Goal: Task Accomplishment & Management: Complete application form

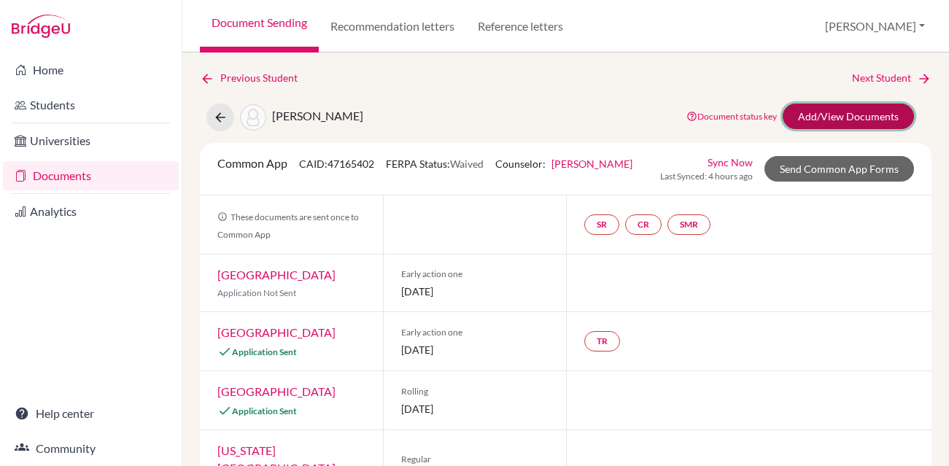
click at [830, 120] on link "Add/View Documents" at bounding box center [848, 117] width 131 height 26
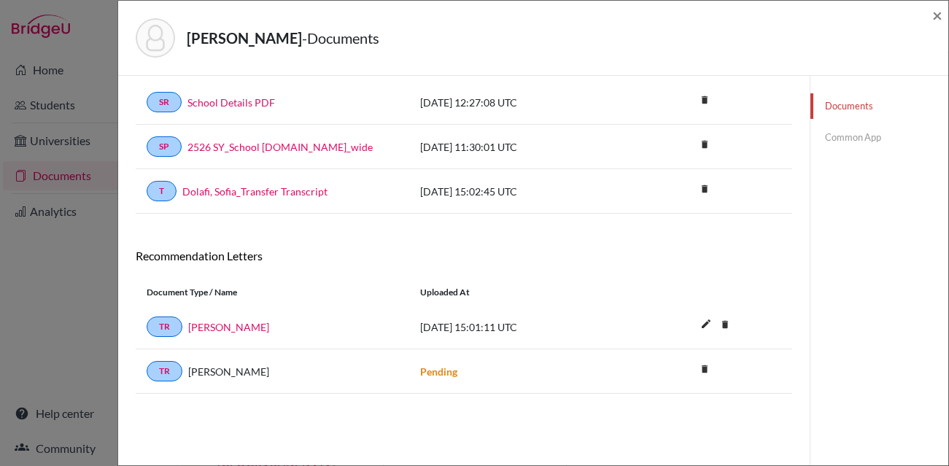
scroll to position [77, 0]
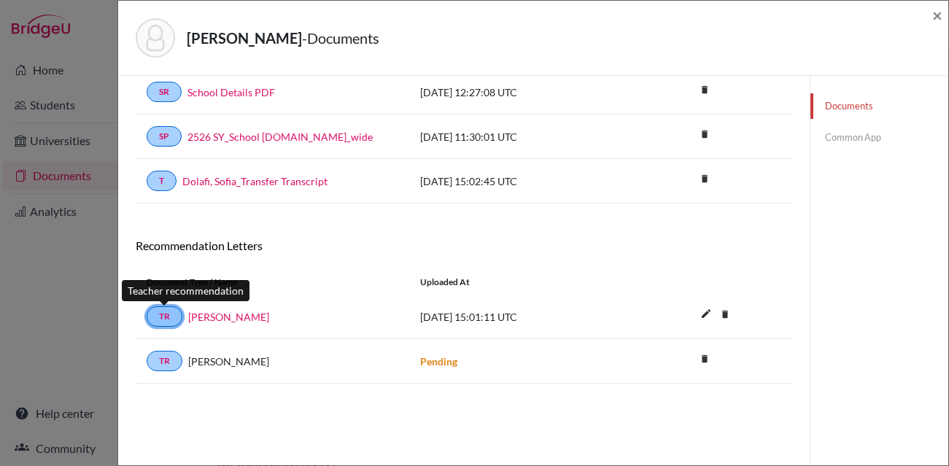
click at [164, 311] on link "TR" at bounding box center [165, 316] width 36 height 20
click at [197, 316] on link "Jill Vincik" at bounding box center [228, 316] width 81 height 15
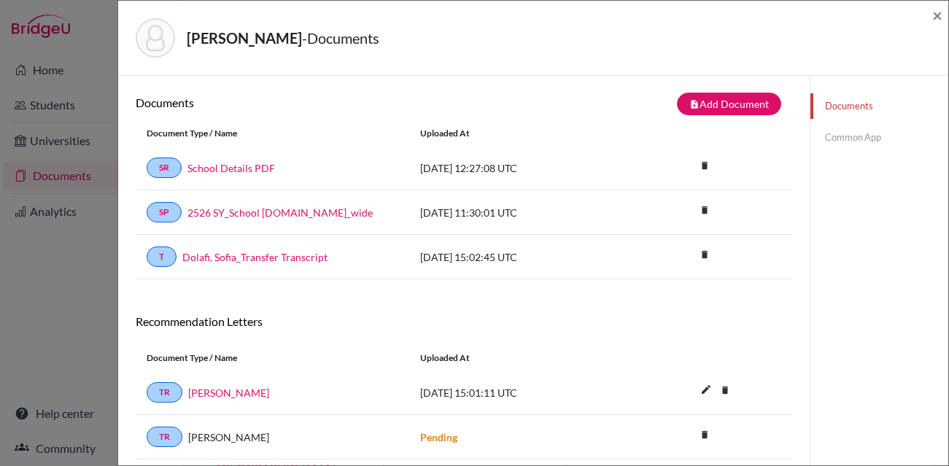
scroll to position [0, 0]
click at [867, 125] on link "Common App" at bounding box center [880, 138] width 138 height 26
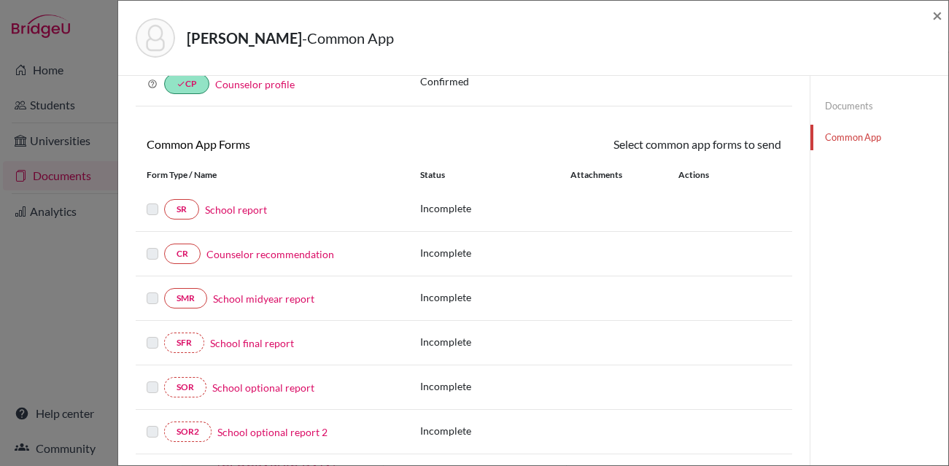
scroll to position [83, 0]
click at [231, 212] on link "School report" at bounding box center [236, 208] width 62 height 15
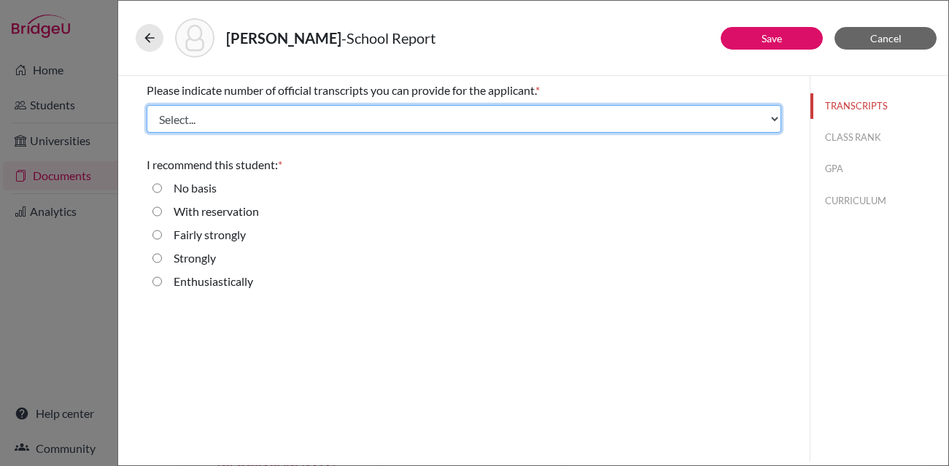
click at [213, 125] on select "Select... 1 2 3 4" at bounding box center [464, 119] width 635 height 28
select select "2"
click at [147, 105] on select "Select... 1 2 3 4" at bounding box center [464, 119] width 635 height 28
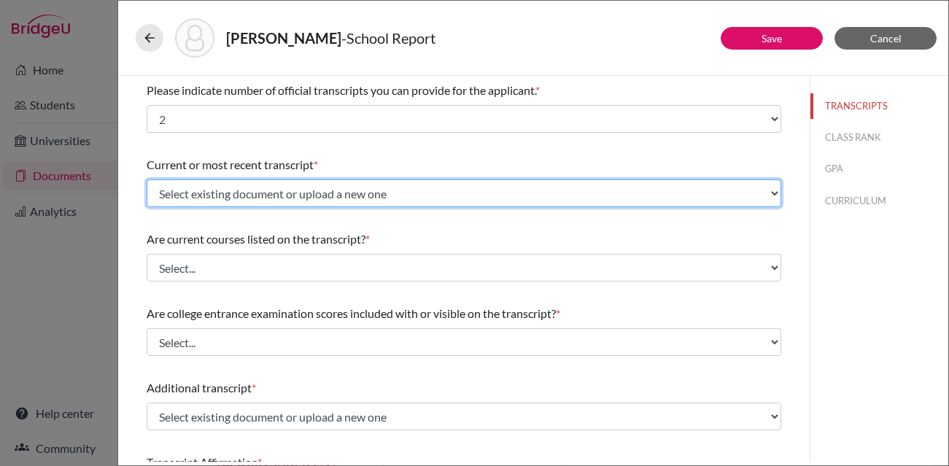
click at [306, 186] on select "Select existing document or upload a new one Dolafi, Sofia_Transfer Transcript …" at bounding box center [464, 193] width 635 height 28
click at [147, 179] on select "Select existing document or upload a new one Dolafi, Sofia_Transfer Transcript …" at bounding box center [464, 193] width 635 height 28
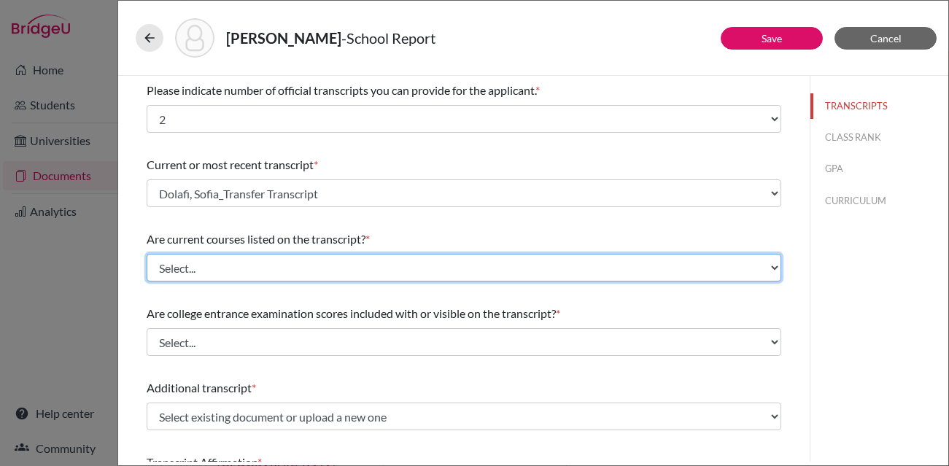
click at [304, 263] on select "Select... Yes No" at bounding box center [464, 268] width 635 height 28
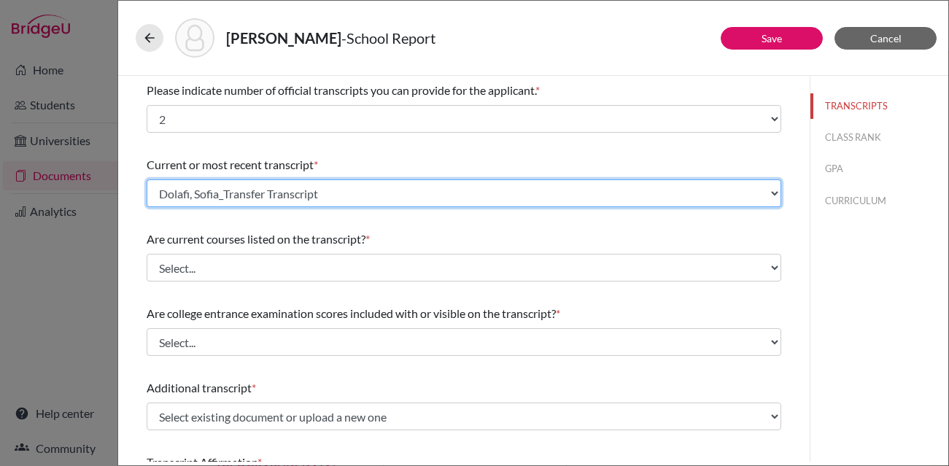
click at [298, 189] on select "Select existing document or upload a new one Dolafi, Sofia_Transfer Transcript …" at bounding box center [464, 193] width 635 height 28
select select "Upload New File"
click at [147, 179] on select "Select existing document or upload a new one Dolafi, Sofia_Transfer Transcript …" at bounding box center [464, 193] width 635 height 28
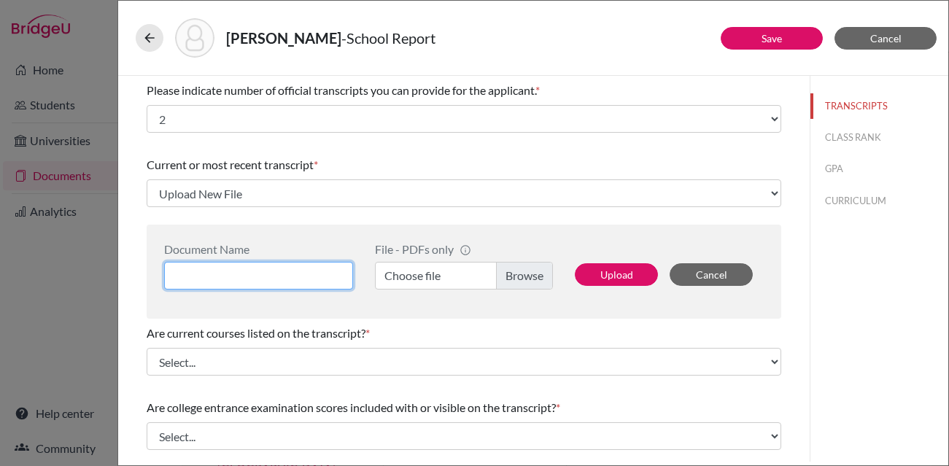
click at [255, 268] on input at bounding box center [258, 276] width 189 height 28
type input "Sofia Dolafi_initial transcript"
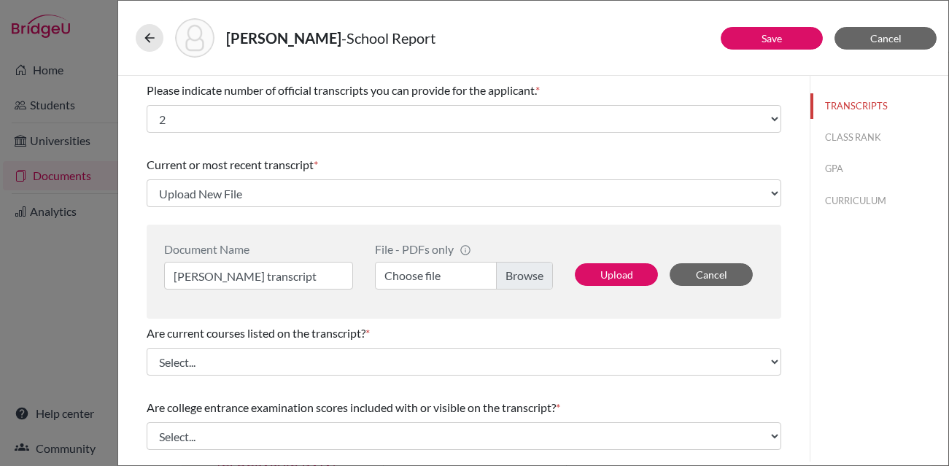
click at [509, 277] on label "Choose file" at bounding box center [464, 276] width 178 height 28
click at [509, 277] on input "Choose file" at bounding box center [464, 276] width 178 height 28
click at [613, 277] on button "Upload" at bounding box center [616, 274] width 83 height 23
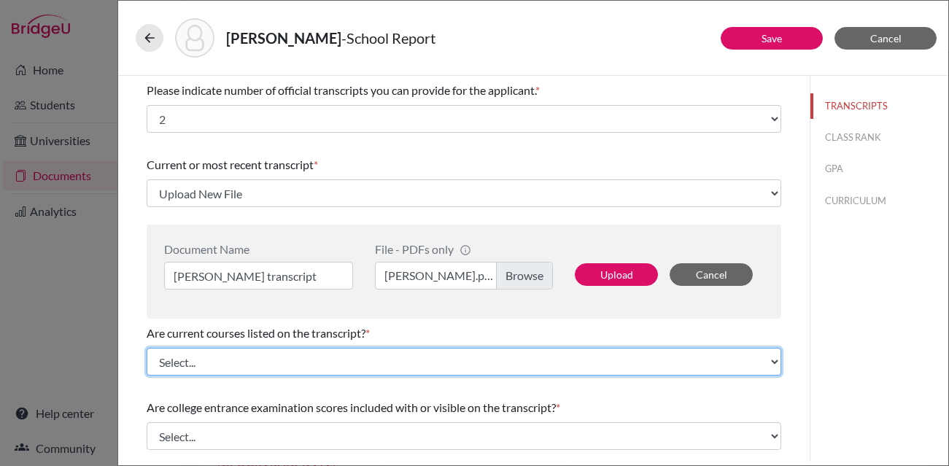
click at [306, 354] on select "Select... Yes No" at bounding box center [464, 362] width 635 height 28
select select "0"
click at [147, 348] on select "Select... Yes No" at bounding box center [464, 362] width 635 height 28
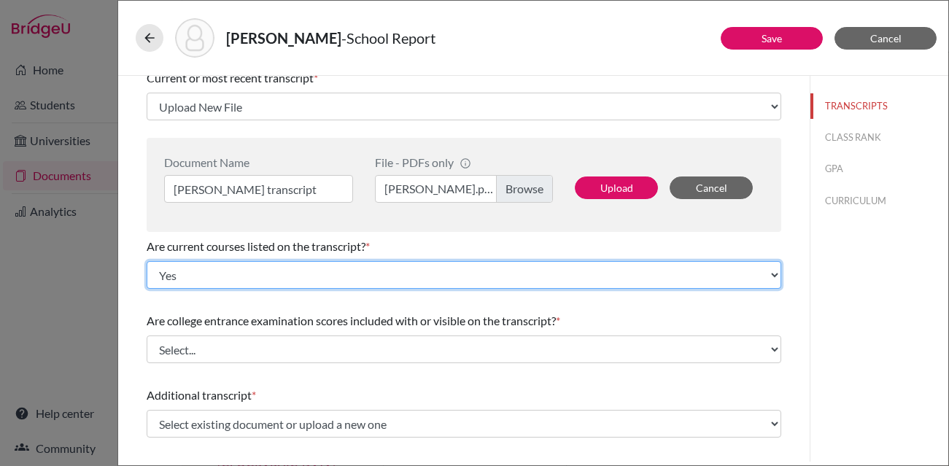
scroll to position [93, 0]
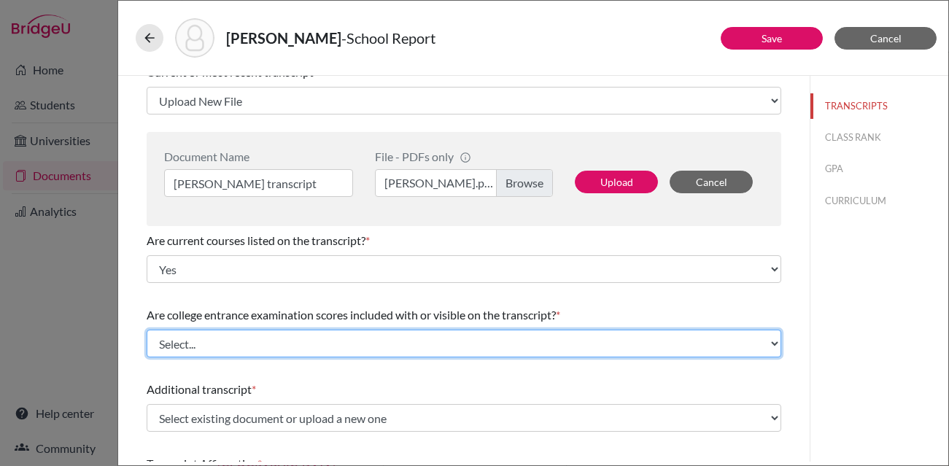
click at [312, 339] on select "Select... Yes No" at bounding box center [464, 344] width 635 height 28
select select "1337"
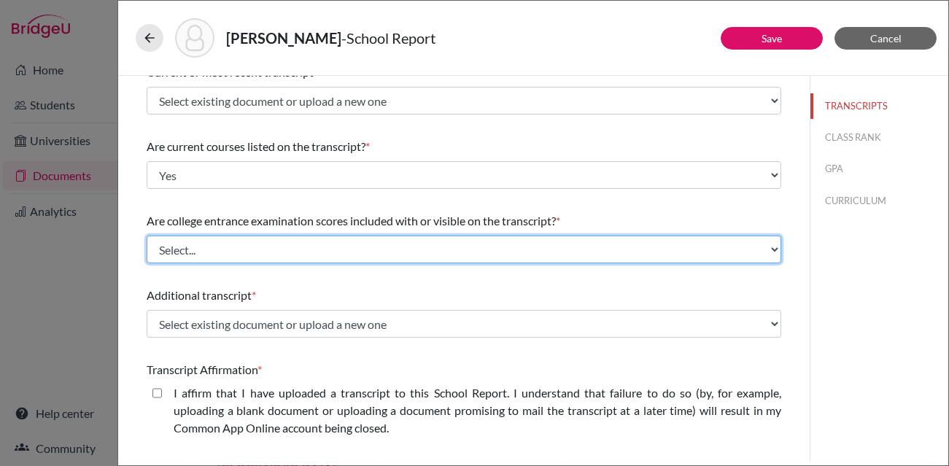
select select "1"
click at [147, 236] on select "Select... Yes No" at bounding box center [464, 250] width 635 height 28
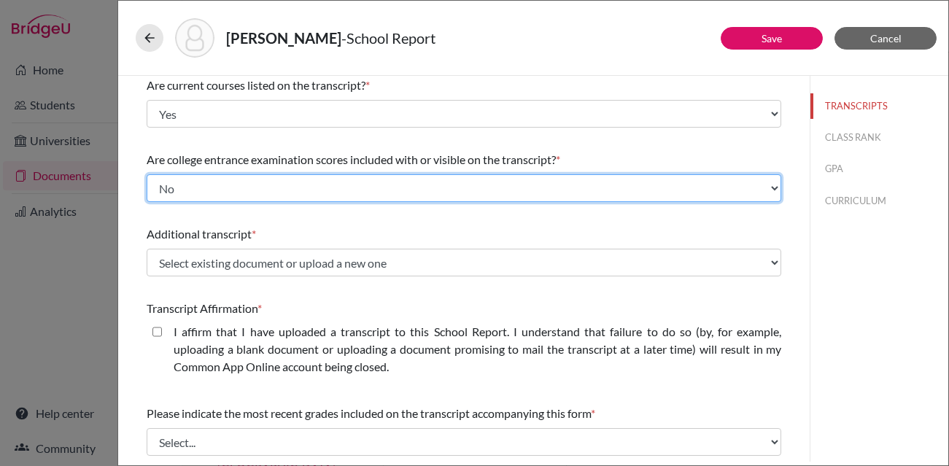
scroll to position [163, 0]
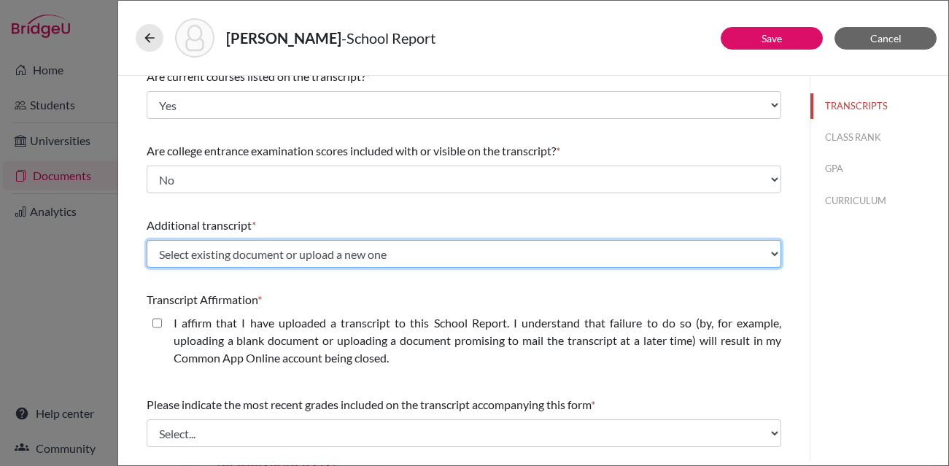
click at [297, 251] on select "Select existing document or upload a new one Dolafi, Sofia_Transfer Transcript …" at bounding box center [464, 254] width 635 height 28
select select "656734"
click at [147, 240] on select "Select existing document or upload a new one Dolafi, Sofia_Transfer Transcript …" at bounding box center [464, 254] width 635 height 28
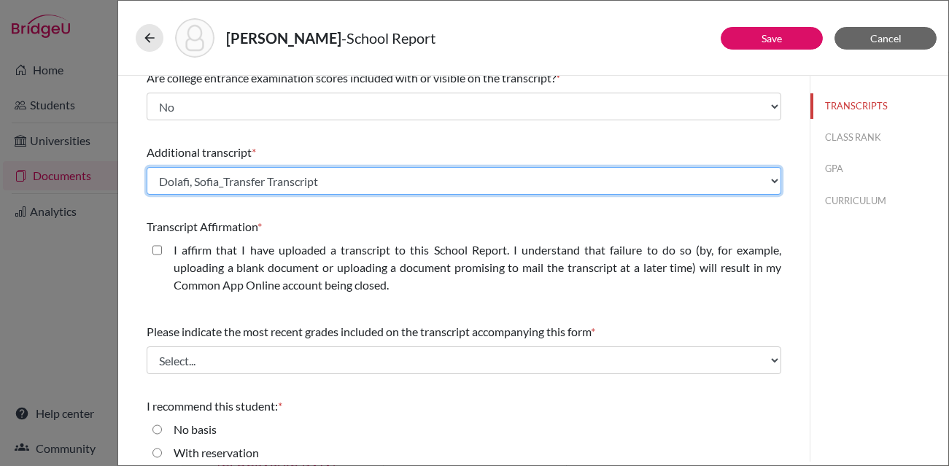
scroll to position [276, 0]
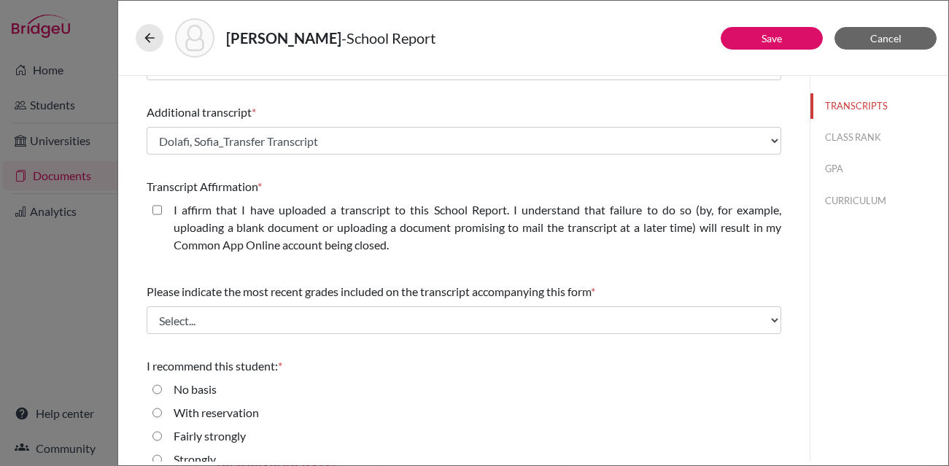
click at [159, 206] on closed\ "I affirm that I have uploaded a transcript to this School Report. I understand …" at bounding box center [156, 210] width 9 height 18
checkbox closed\ "true"
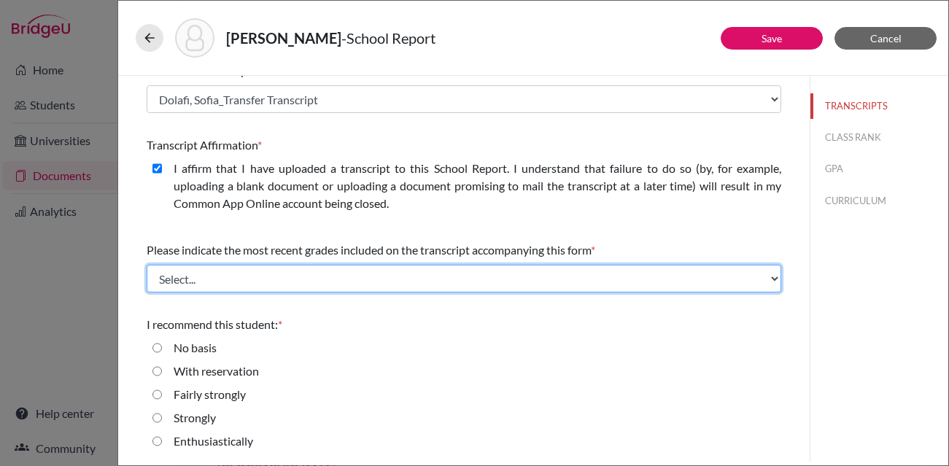
click at [269, 285] on select "Select... Final junior year grades 1st Quarter senior year grades 2nd Quarter/1…" at bounding box center [464, 279] width 635 height 28
select select "0"
click at [147, 265] on select "Select... Final junior year grades 1st Quarter senior year grades 2nd Quarter/1…" at bounding box center [464, 279] width 635 height 28
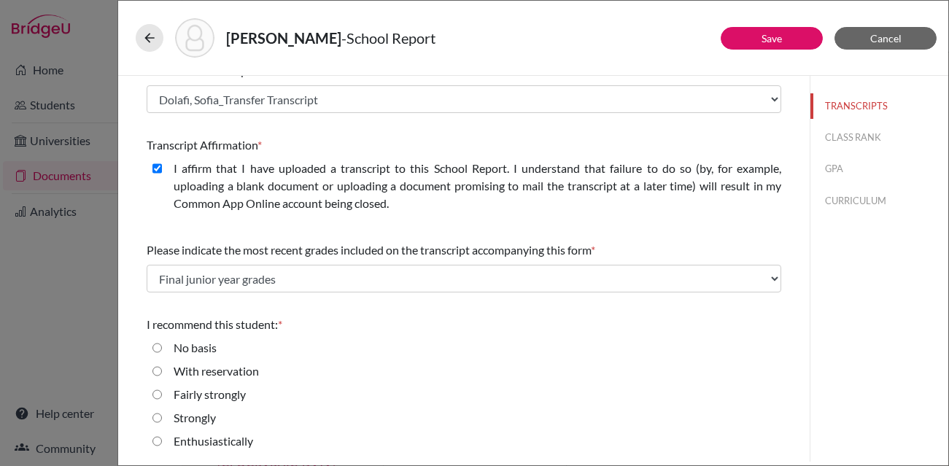
click at [201, 420] on label "Strongly" at bounding box center [195, 418] width 42 height 18
click at [162, 420] on input "Strongly" at bounding box center [156, 418] width 9 height 18
radio input "true"
click at [784, 43] on button "Save" at bounding box center [772, 38] width 102 height 23
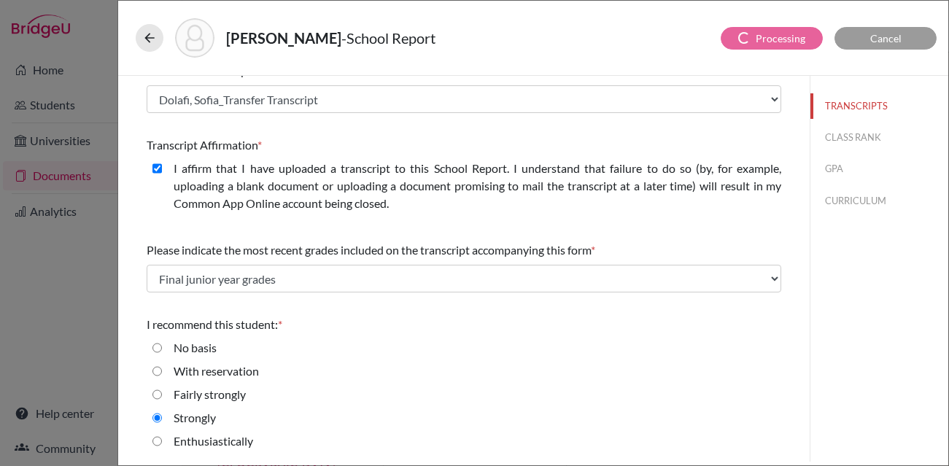
scroll to position [0, 0]
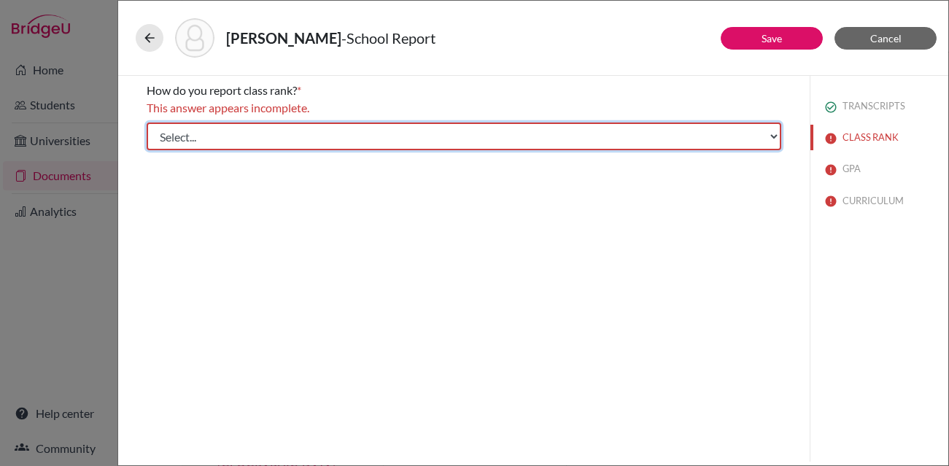
click at [236, 134] on select "Select... Exact Decile Quintile Quartile None" at bounding box center [464, 137] width 635 height 28
select select "5"
click at [147, 123] on select "Select... Exact Decile Quintile Quartile None" at bounding box center [464, 137] width 635 height 28
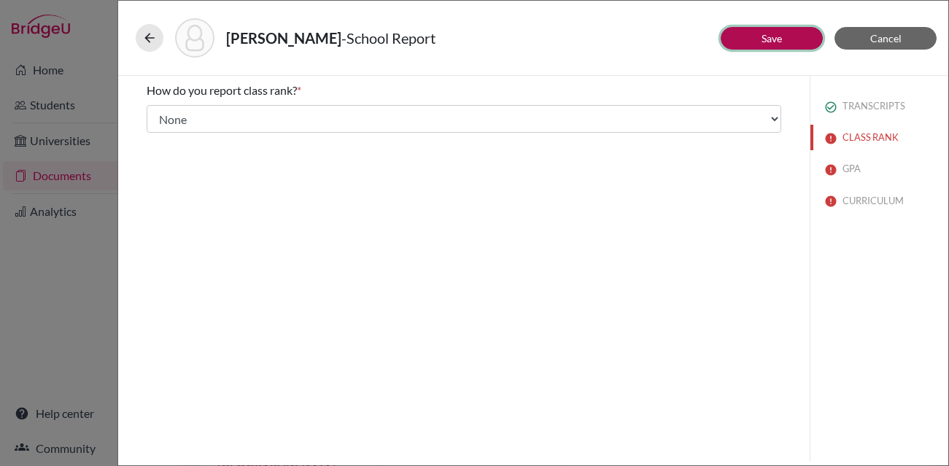
click at [767, 40] on link "Save" at bounding box center [772, 38] width 20 height 12
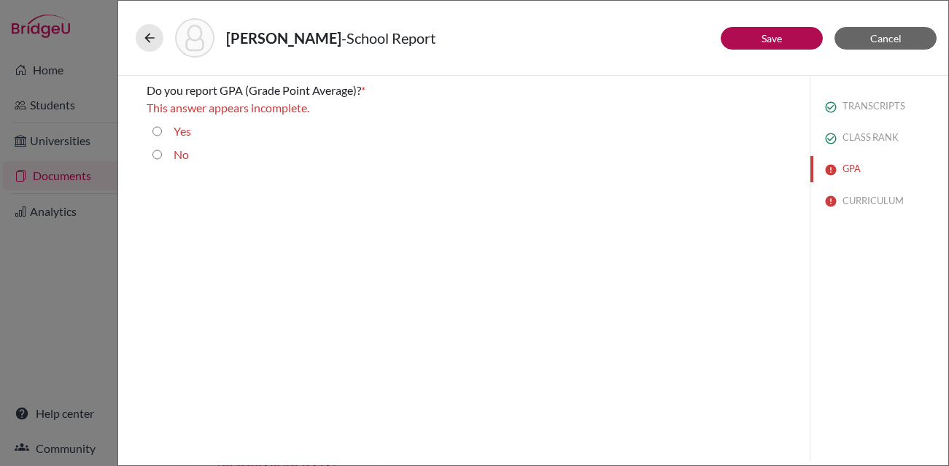
click at [158, 133] on input "Yes" at bounding box center [156, 132] width 9 height 18
radio input "true"
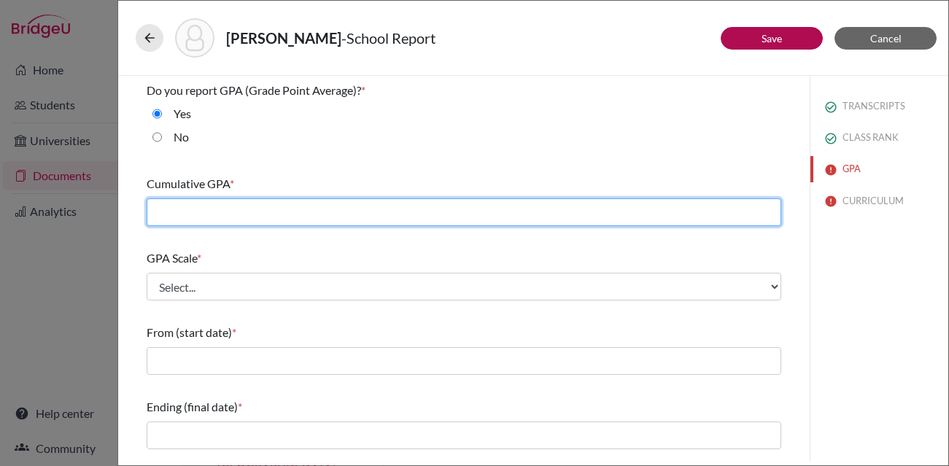
click at [194, 201] on input "text" at bounding box center [464, 212] width 635 height 28
click at [269, 215] on input "text" at bounding box center [464, 212] width 635 height 28
type input "3.84"
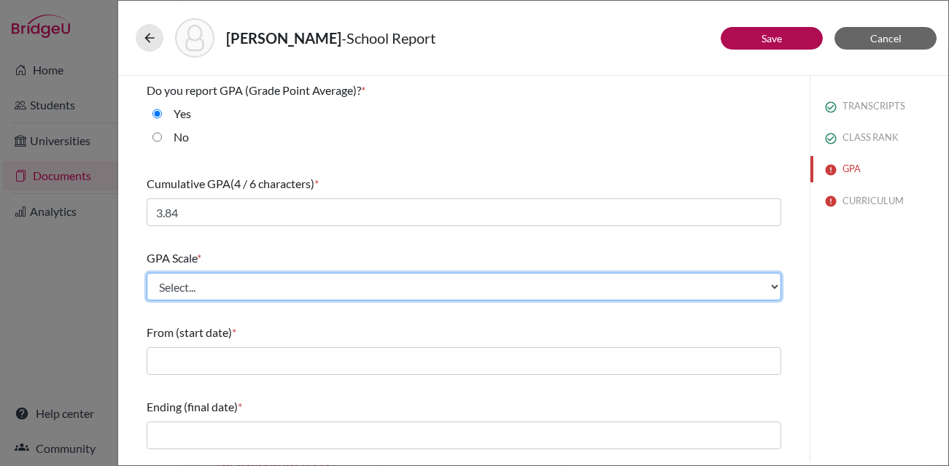
click at [241, 292] on select "Select... 4 5 6 7 8 9 10 11 12 13 14 15 16 17 18 19 20 100" at bounding box center [464, 287] width 635 height 28
select select "4"
click at [147, 273] on select "Select... 4 5 6 7 8 9 10 11 12 13 14 15 16 17 18 19 20 100" at bounding box center [464, 287] width 635 height 28
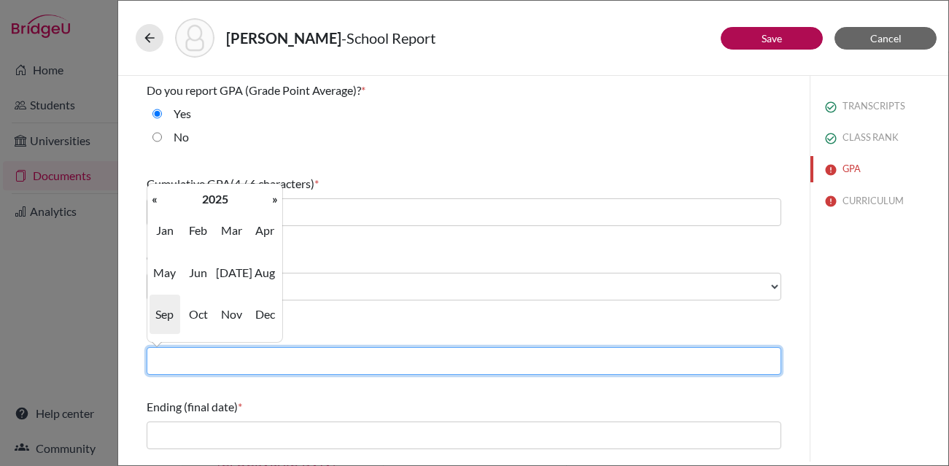
click at [211, 370] on input "text" at bounding box center [464, 361] width 635 height 28
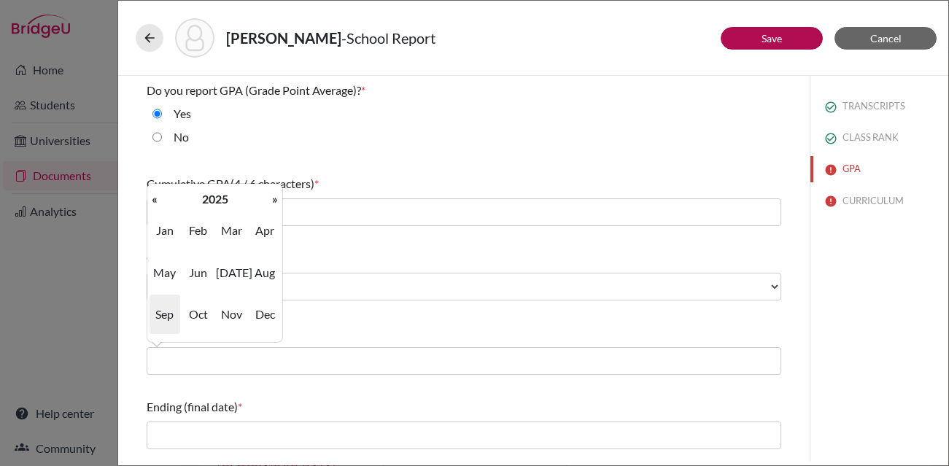
click at [164, 236] on span "Jan" at bounding box center [165, 230] width 31 height 39
type input "01/2025"
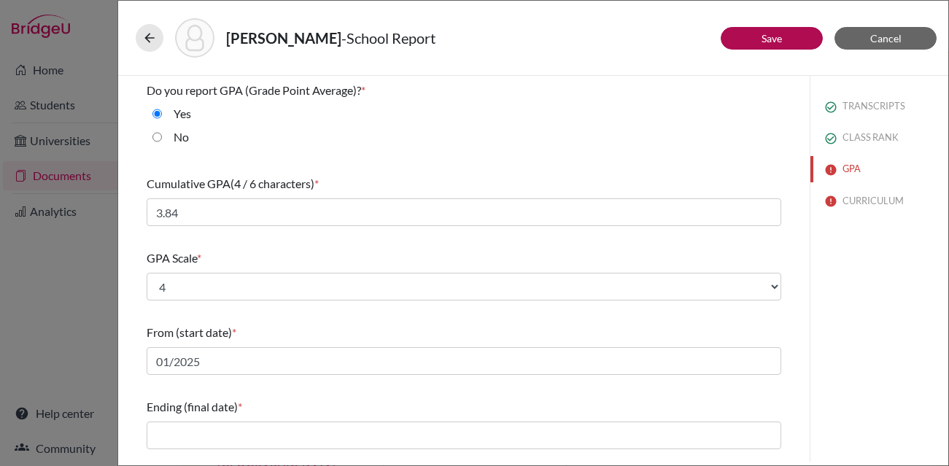
scroll to position [69, 0]
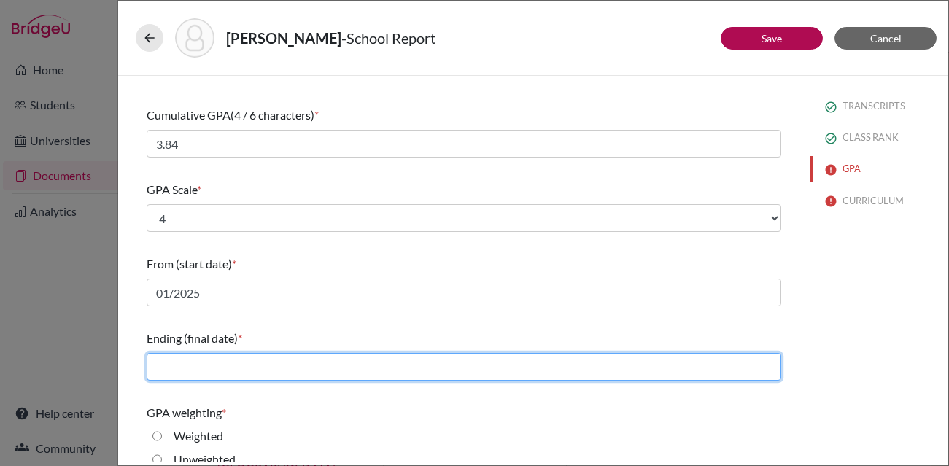
click at [251, 360] on input "text" at bounding box center [464, 367] width 635 height 28
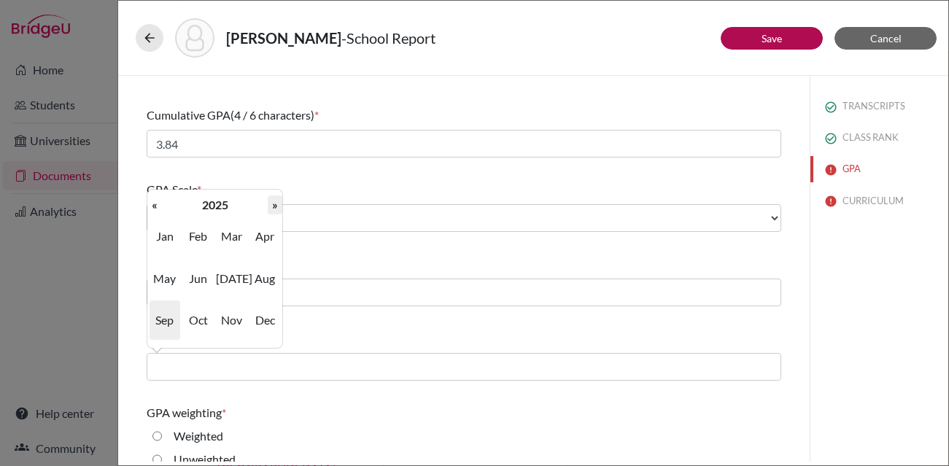
click at [274, 213] on th "»" at bounding box center [275, 205] width 15 height 19
click at [198, 268] on span "Jun" at bounding box center [198, 278] width 31 height 39
type input "06/2026"
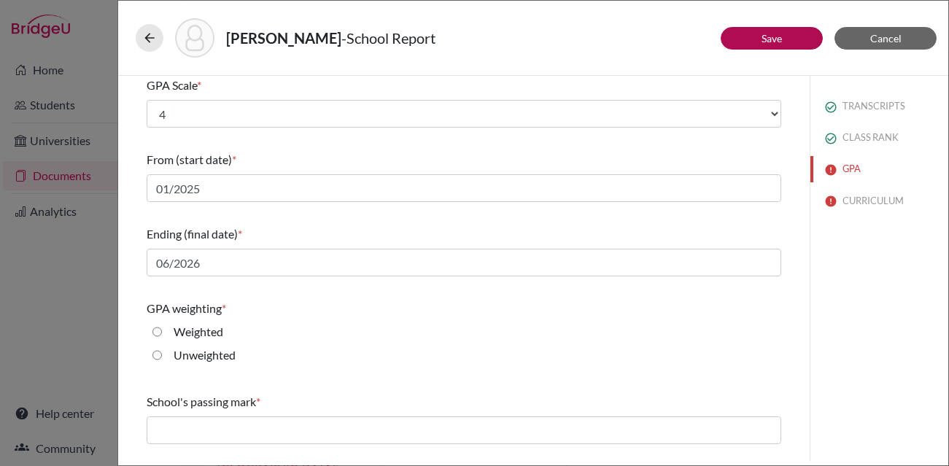
scroll to position [176, 0]
click at [208, 328] on label "Weighted" at bounding box center [199, 329] width 50 height 18
click at [162, 328] on input "Weighted" at bounding box center [156, 329] width 9 height 18
radio input "true"
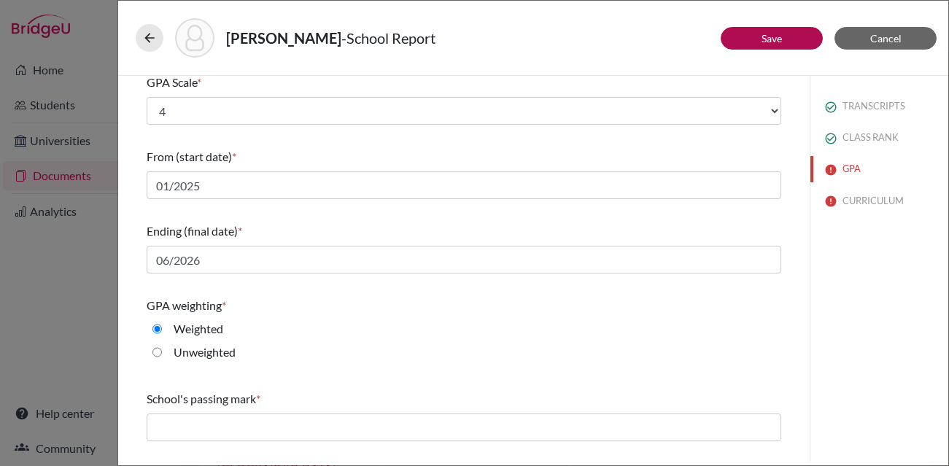
scroll to position [236, 0]
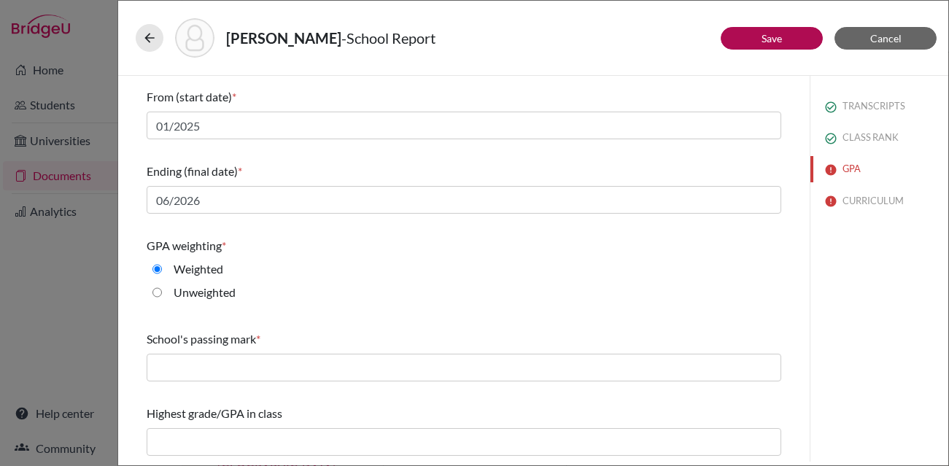
click at [325, 385] on div "School's passing mark *" at bounding box center [464, 356] width 635 height 63
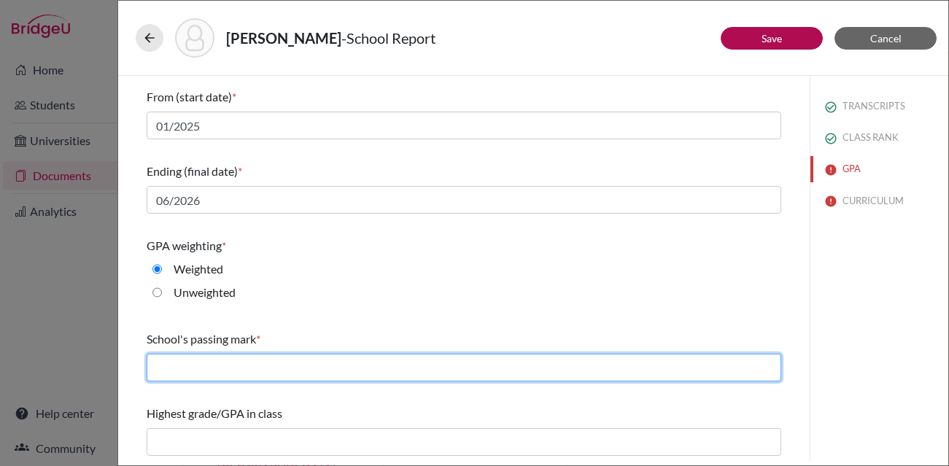
click at [324, 371] on input "text" at bounding box center [464, 368] width 635 height 28
type input "60"
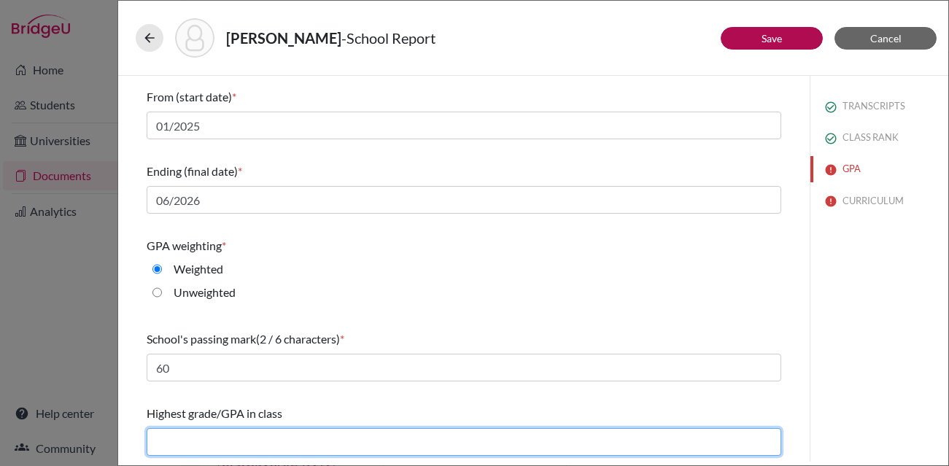
click at [290, 437] on input "text" at bounding box center [464, 442] width 635 height 28
type input "4.39"
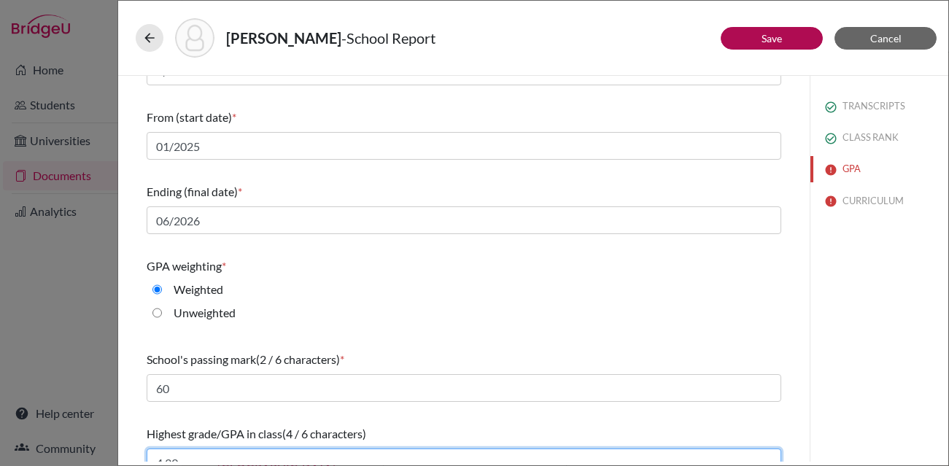
scroll to position [212, 0]
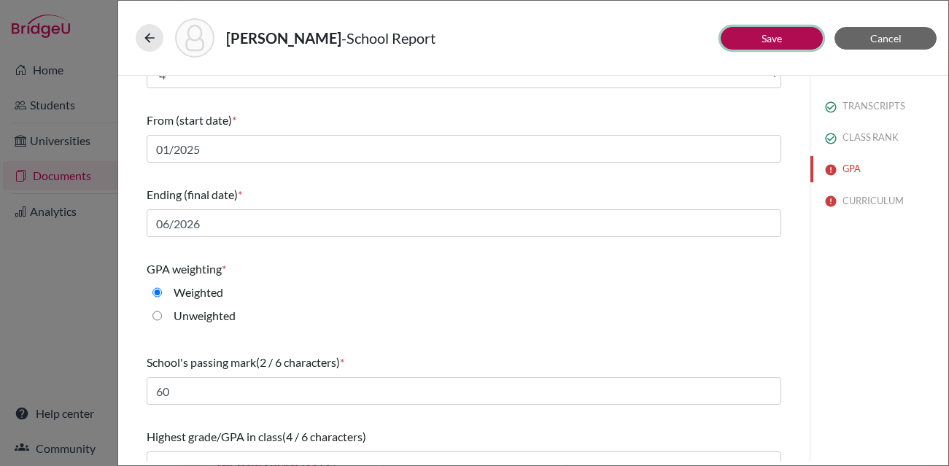
click at [750, 40] on button "Save" at bounding box center [772, 38] width 102 height 23
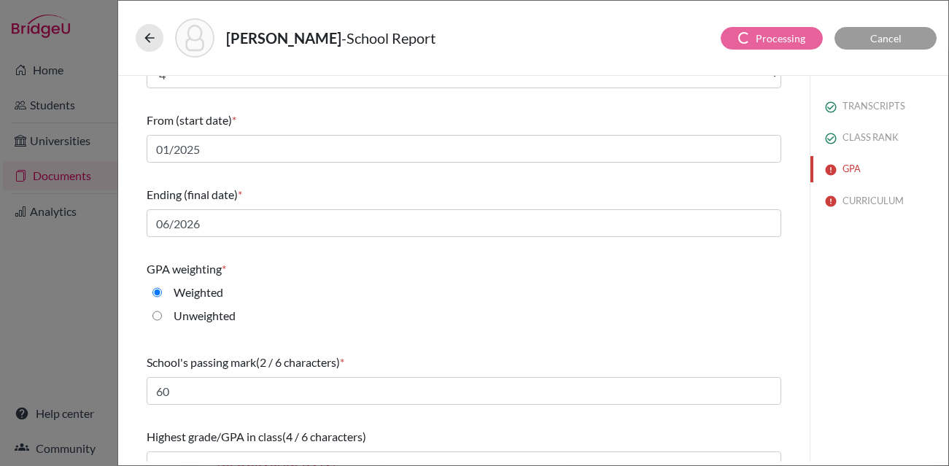
scroll to position [27, 0]
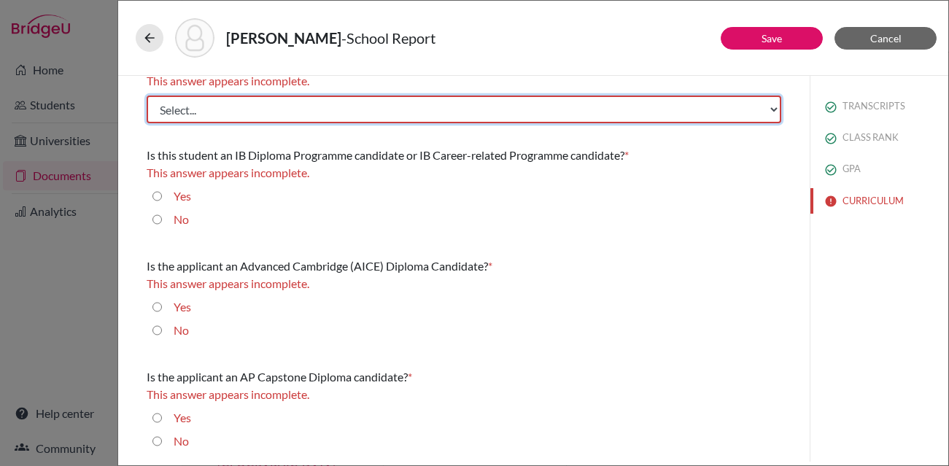
click at [271, 113] on select "Select... Less than demanding Average Demanding Very demanding Most demanding P…" at bounding box center [464, 110] width 635 height 28
select select "4"
click at [147, 96] on select "Select... Less than demanding Average Demanding Very demanding Most demanding P…" at bounding box center [464, 110] width 635 height 28
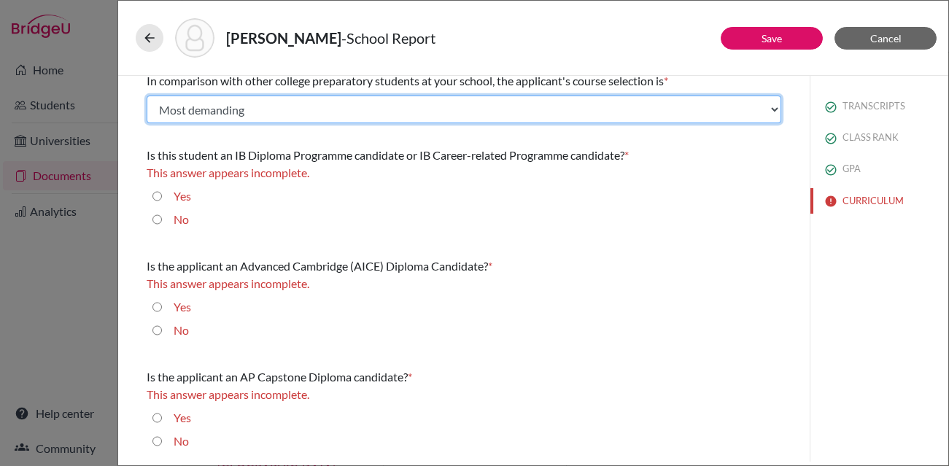
scroll to position [0, 0]
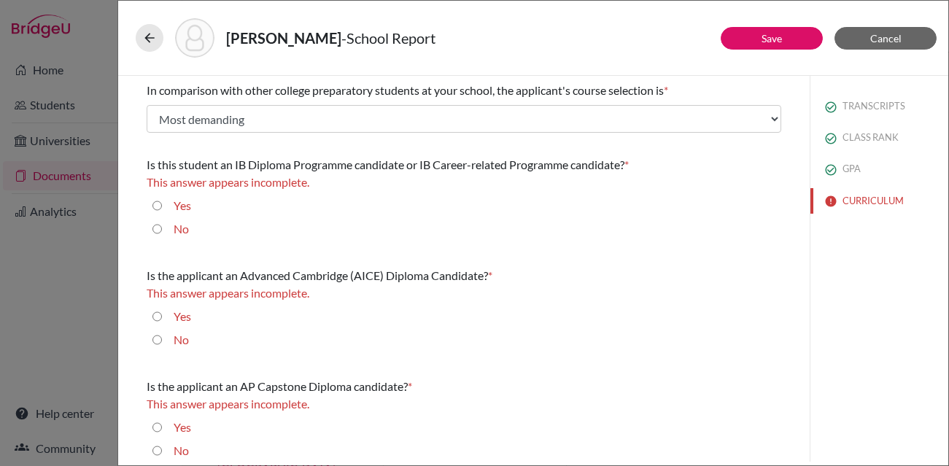
click at [177, 233] on label "No" at bounding box center [181, 229] width 15 height 18
click at [162, 233] on input "No" at bounding box center [156, 229] width 9 height 18
radio input "true"
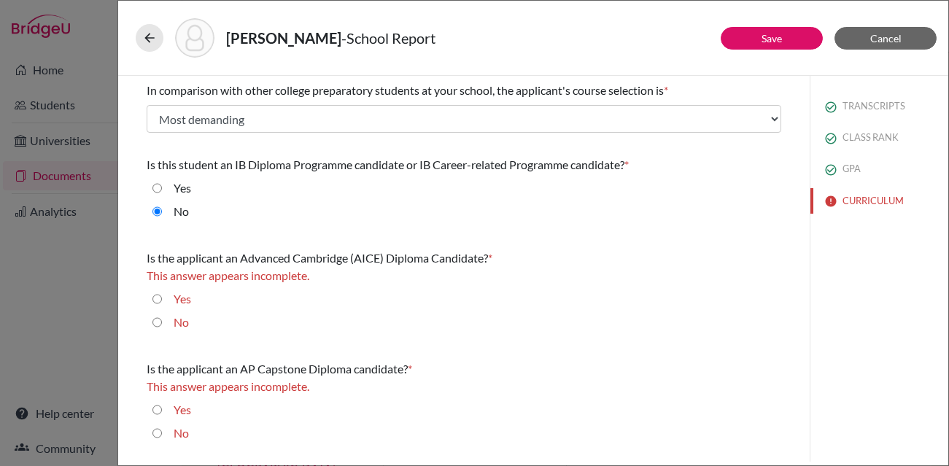
click at [158, 324] on input "No" at bounding box center [156, 323] width 9 height 18
radio input "true"
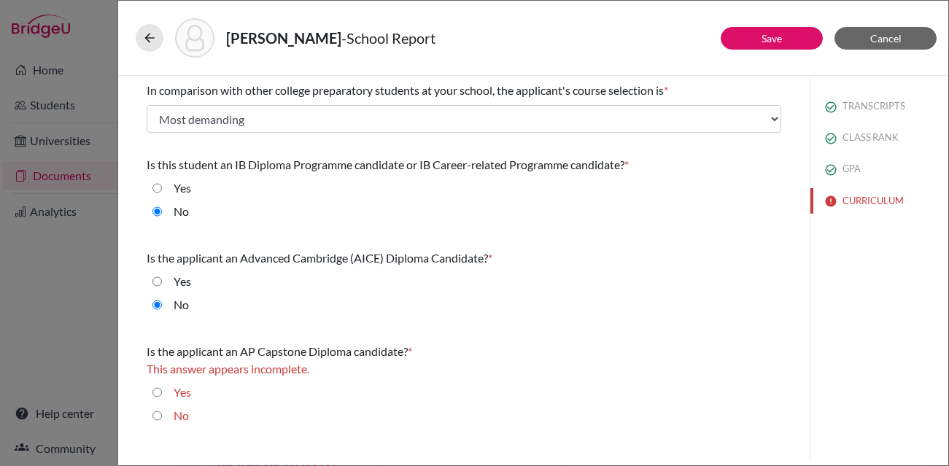
click at [158, 411] on input "No" at bounding box center [156, 416] width 9 height 18
radio input "true"
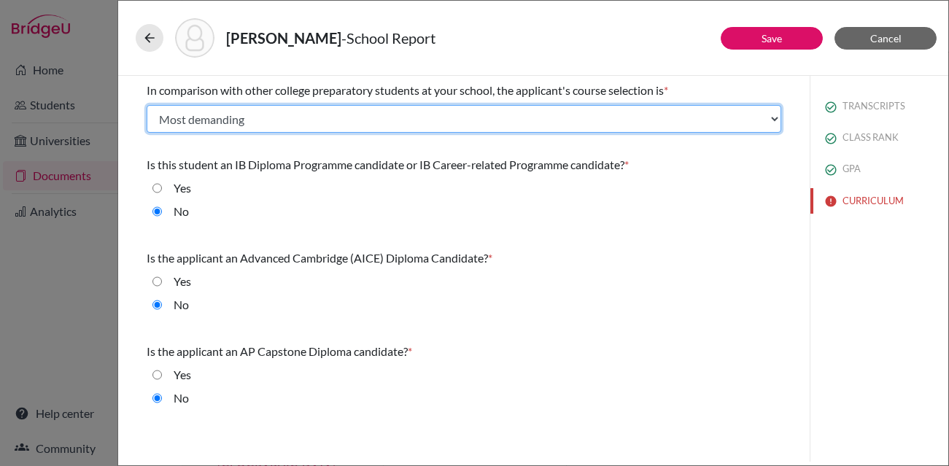
click at [632, 123] on select "Select... Less than demanding Average Demanding Very demanding Most demanding P…" at bounding box center [464, 119] width 635 height 28
click at [147, 105] on select "Select... Less than demanding Average Demanding Very demanding Most demanding P…" at bounding box center [464, 119] width 635 height 28
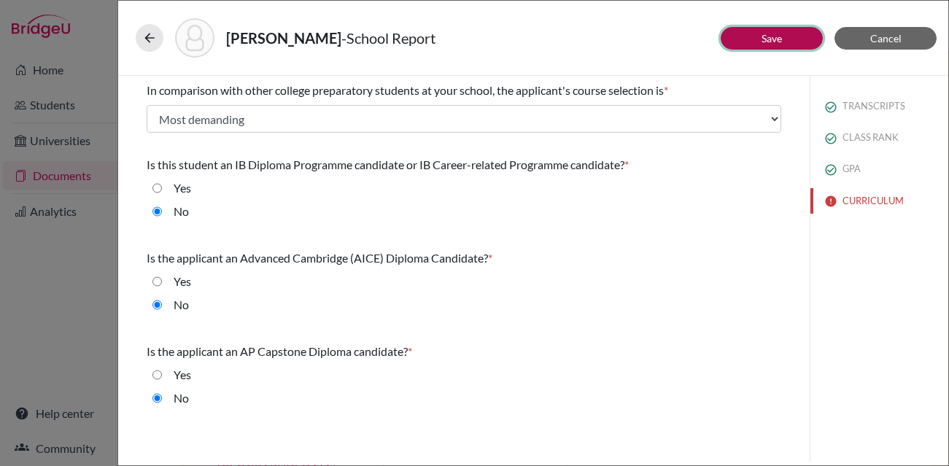
click at [777, 37] on link "Save" at bounding box center [772, 38] width 20 height 12
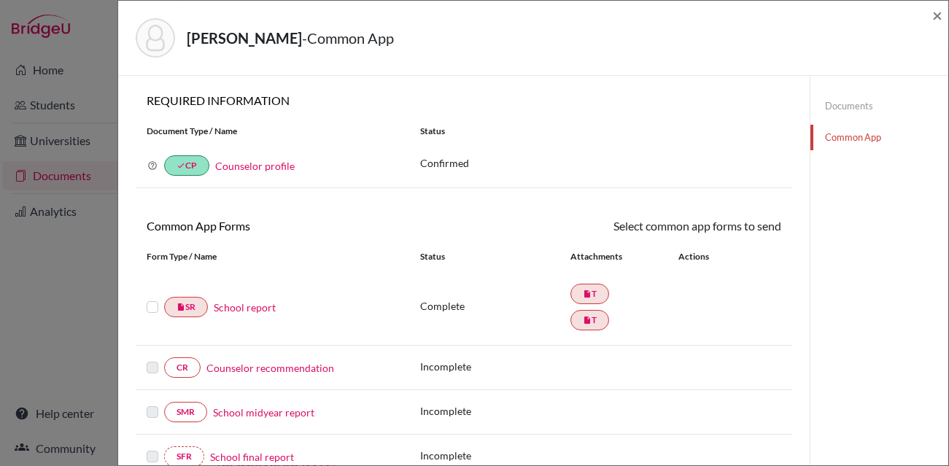
click at [157, 298] on label at bounding box center [153, 298] width 12 height 0
click at [0, 0] on input "checkbox" at bounding box center [0, 0] width 0 height 0
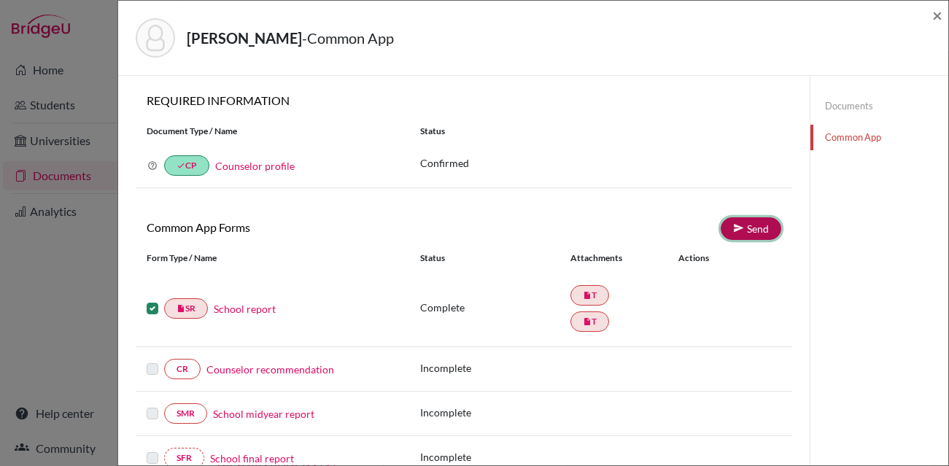
click at [746, 233] on link "Send" at bounding box center [751, 228] width 61 height 23
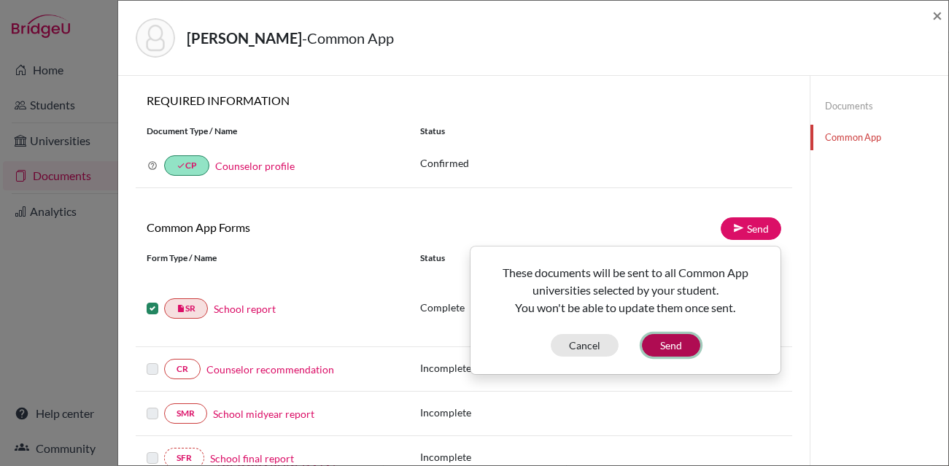
click at [695, 340] on button "Send" at bounding box center [671, 345] width 58 height 23
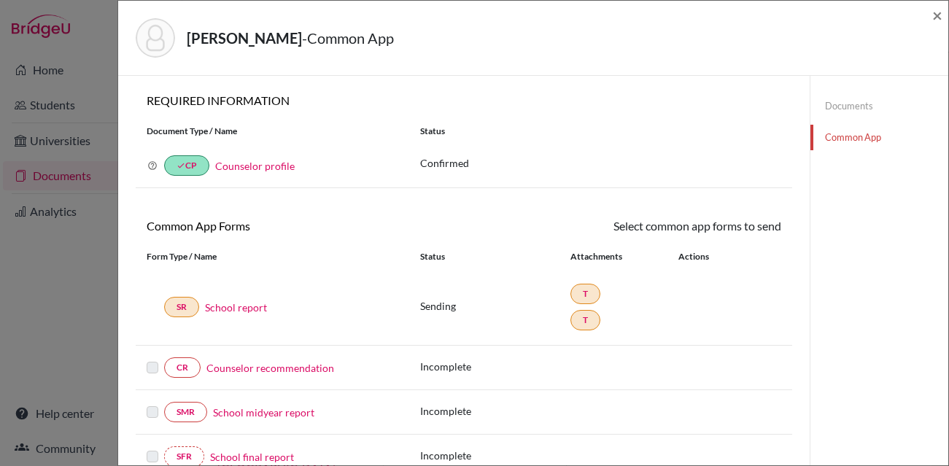
click at [152, 359] on label at bounding box center [153, 359] width 12 height 0
click at [246, 367] on link "Counselor recommendation" at bounding box center [270, 367] width 128 height 15
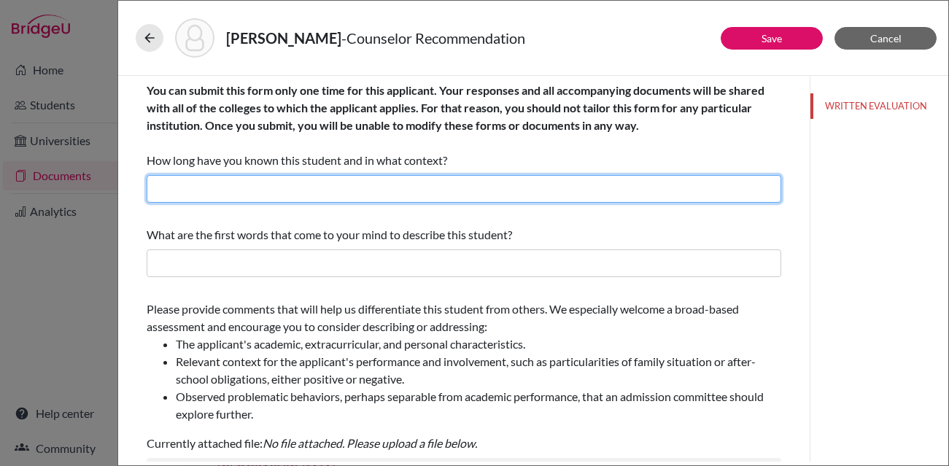
click at [353, 188] on input "text" at bounding box center [464, 189] width 635 height 28
type input "9"
click at [176, 191] on input "4 years as the high school counselor" at bounding box center [464, 189] width 635 height 28
drag, startPoint x: 192, startPoint y: 191, endPoint x: 133, endPoint y: 188, distance: 59.2
click at [133, 189] on div "You can submit this form only one time for this applicant. Your responses and a…" at bounding box center [464, 442] width 670 height 732
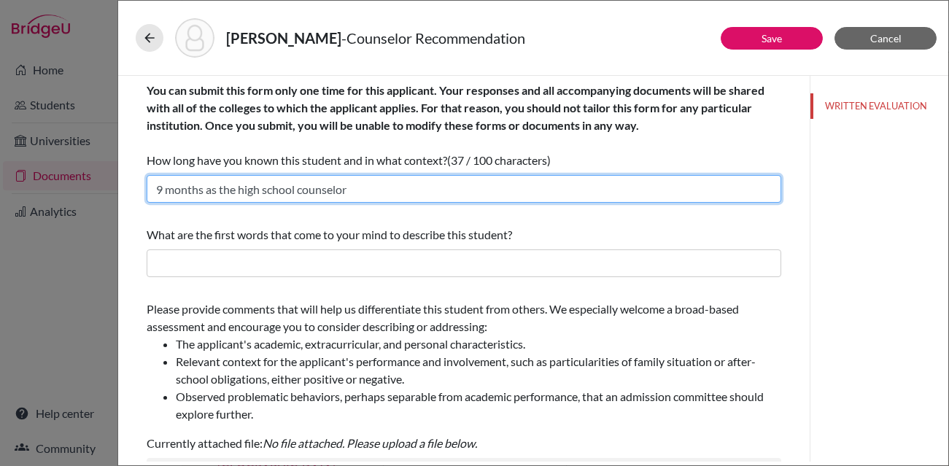
type input "9 months as the high school counselor"
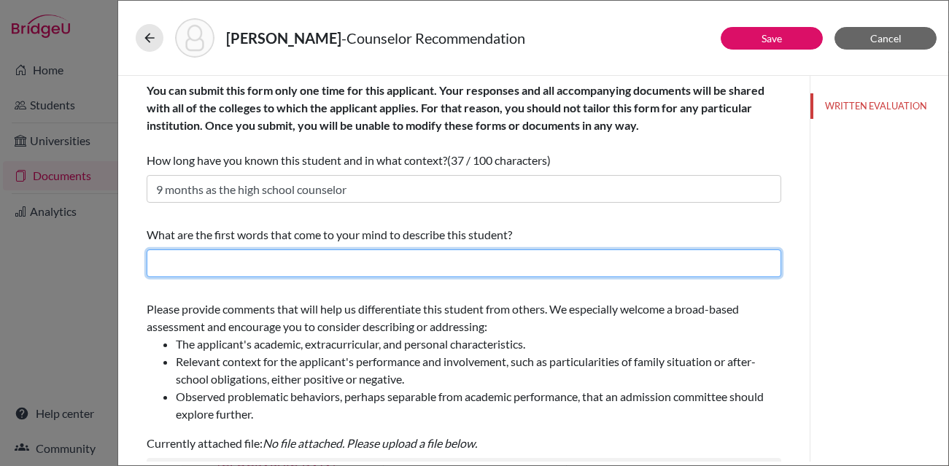
click at [219, 264] on input "text" at bounding box center [464, 264] width 635 height 28
click at [319, 266] on input "Helpful, resourceful, determined" at bounding box center [464, 264] width 635 height 28
click at [239, 265] on input "Helpful, resourceful, determined, tenacious" at bounding box center [464, 264] width 635 height 28
type input "Helpful, respectful, determined, tenacious"
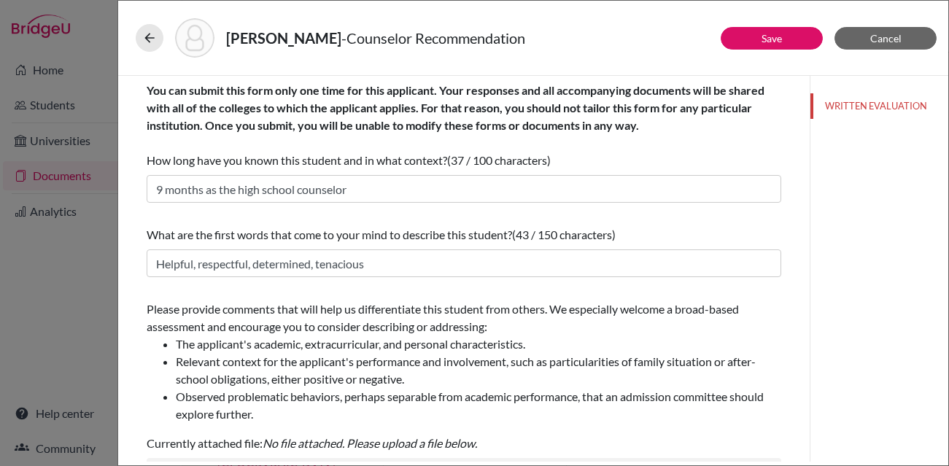
click at [304, 341] on li "The applicant's academic, extracurricular, and personal characteristics." at bounding box center [479, 345] width 606 height 18
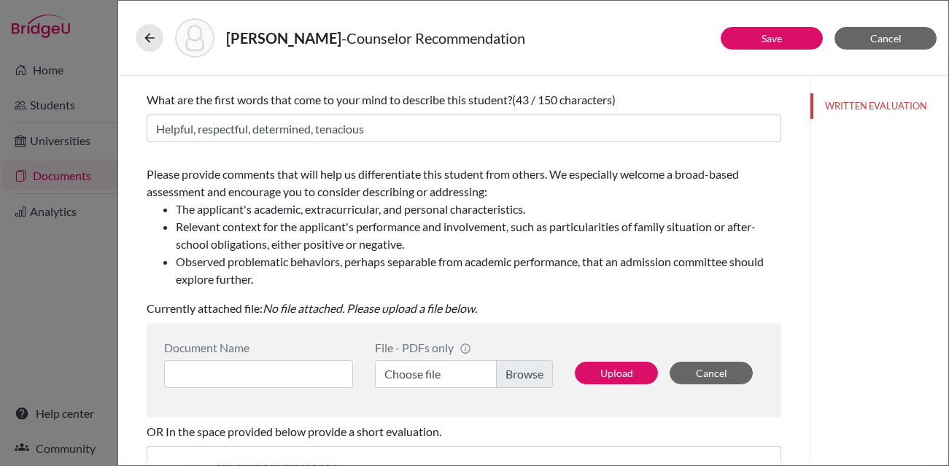
scroll to position [150, 0]
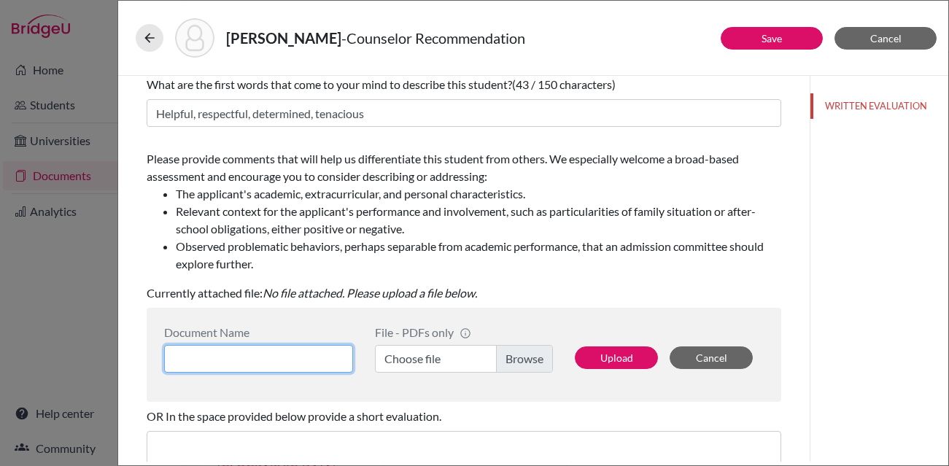
click at [292, 364] on input at bounding box center [258, 359] width 189 height 28
type input "Sofia Dolafi_counselor letter"
click at [533, 359] on label "Choose file" at bounding box center [464, 359] width 178 height 28
click at [533, 359] on input "Choose file" at bounding box center [464, 359] width 178 height 28
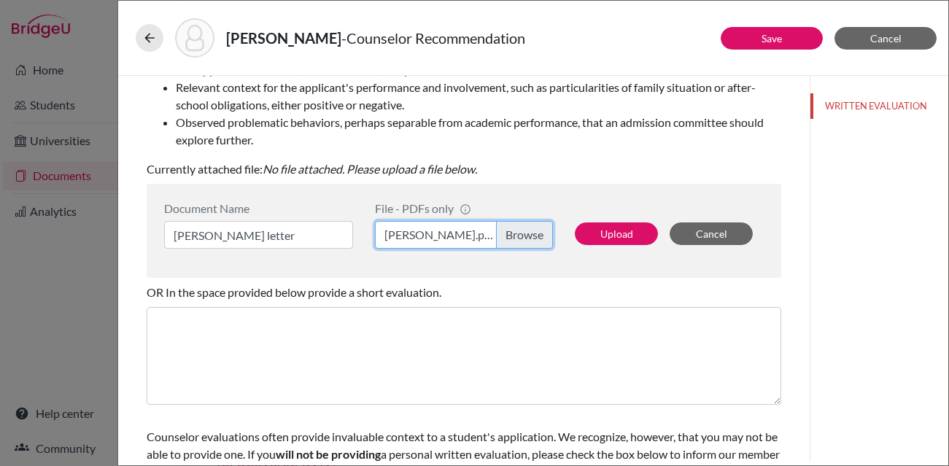
scroll to position [346, 0]
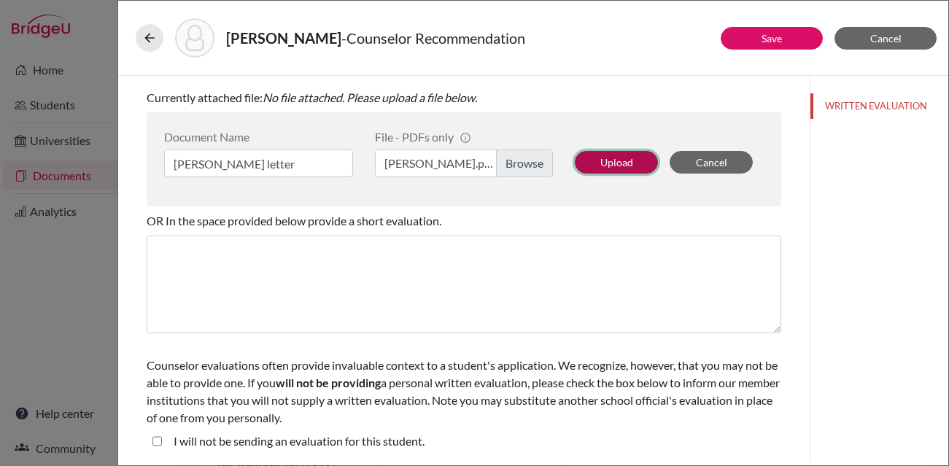
click at [604, 164] on button "Upload" at bounding box center [616, 162] width 83 height 23
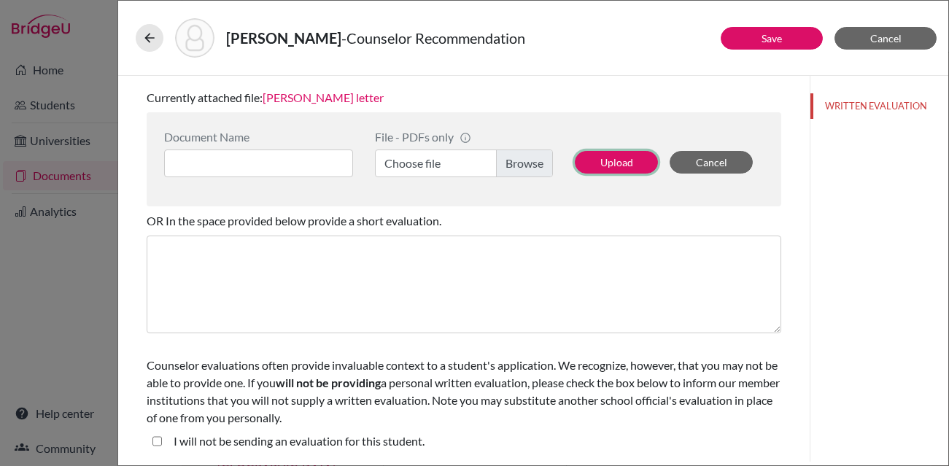
scroll to position [0, 0]
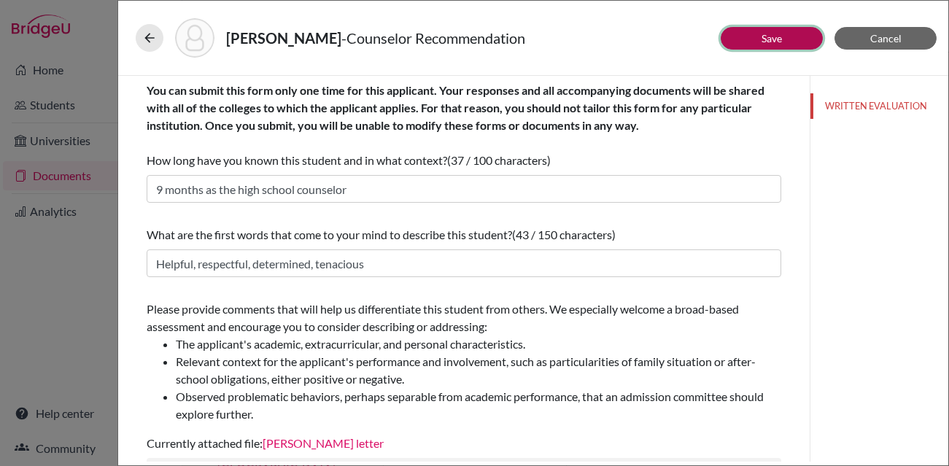
click at [754, 36] on button "Save" at bounding box center [772, 38] width 102 height 23
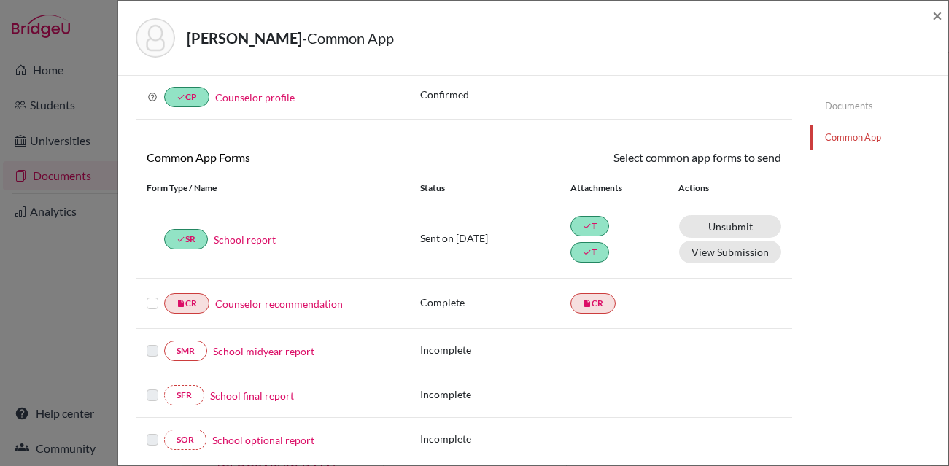
scroll to position [92, 0]
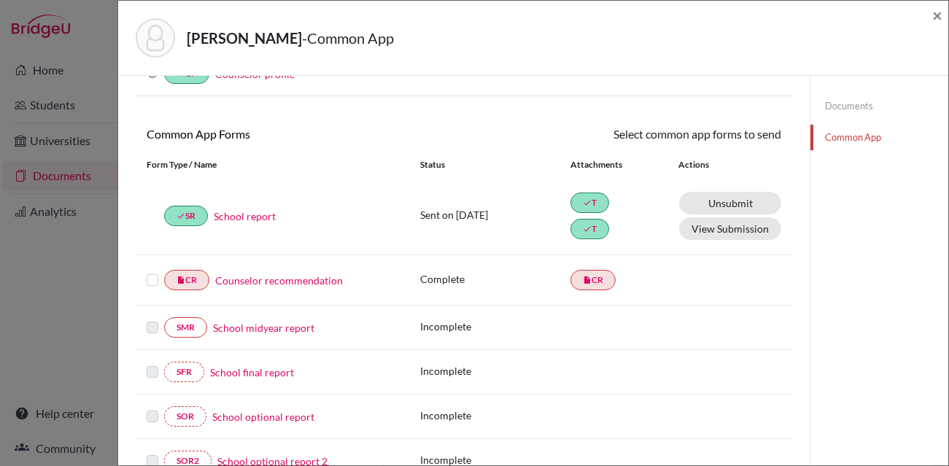
click at [152, 271] on label at bounding box center [153, 271] width 12 height 0
click at [0, 0] on input "checkbox" at bounding box center [0, 0] width 0 height 0
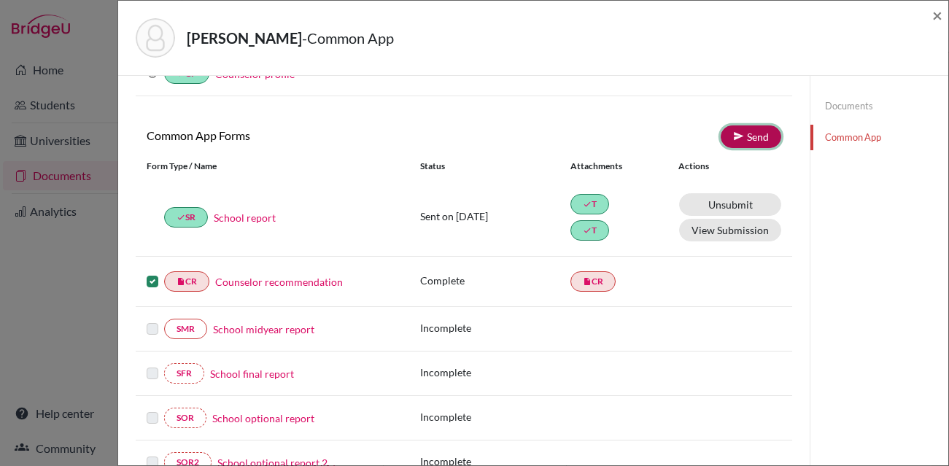
click at [760, 132] on link "Send" at bounding box center [751, 136] width 61 height 23
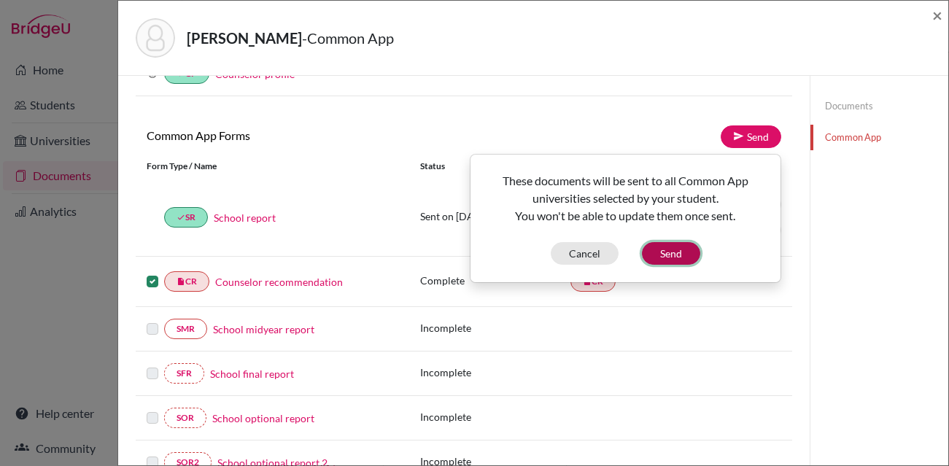
click at [671, 257] on button "Send" at bounding box center [671, 253] width 58 height 23
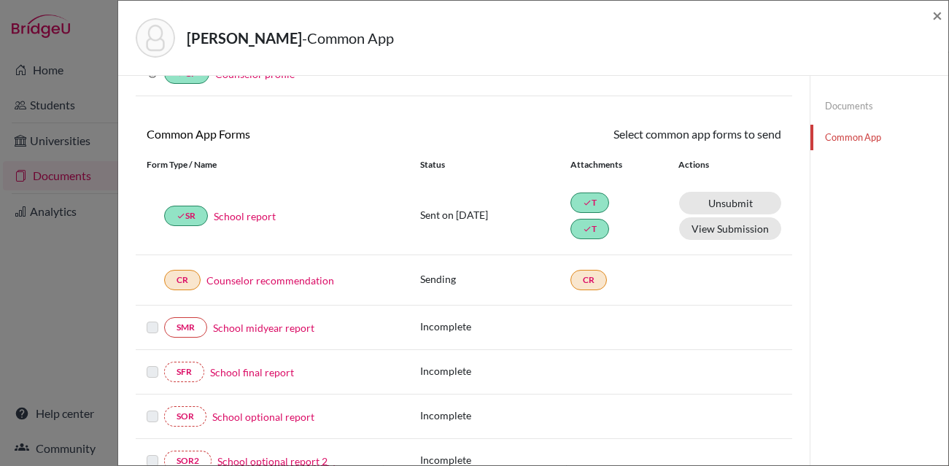
scroll to position [0, 0]
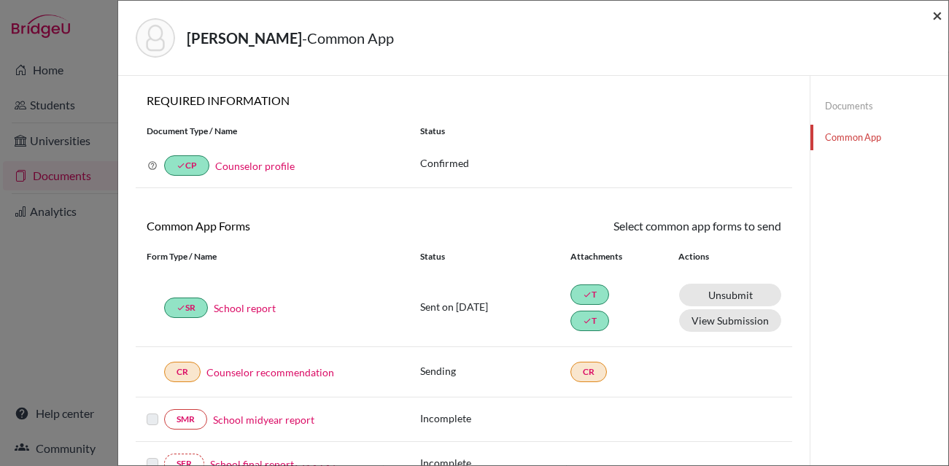
click at [933, 17] on span "×" at bounding box center [937, 14] width 10 height 21
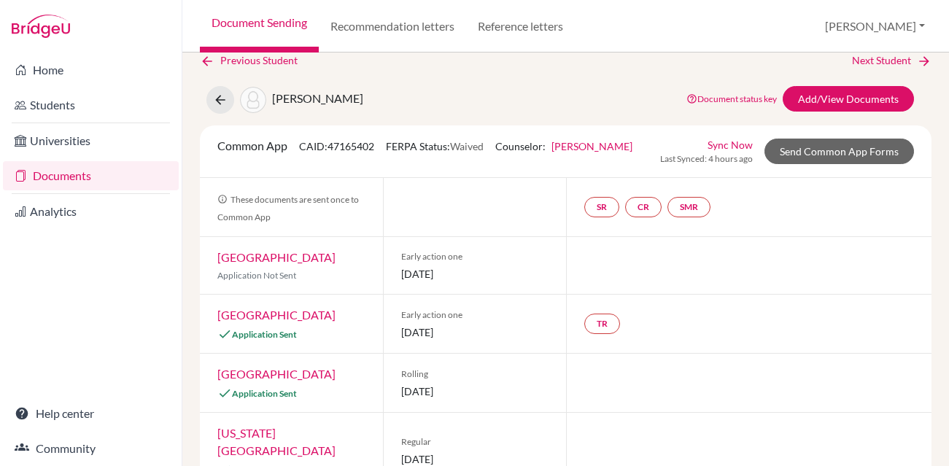
scroll to position [21, 0]
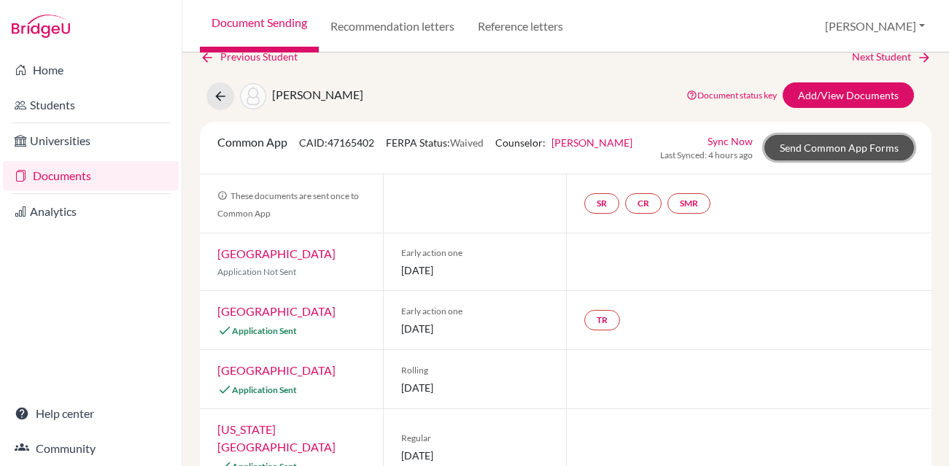
click at [799, 148] on link "Send Common App Forms" at bounding box center [840, 148] width 150 height 26
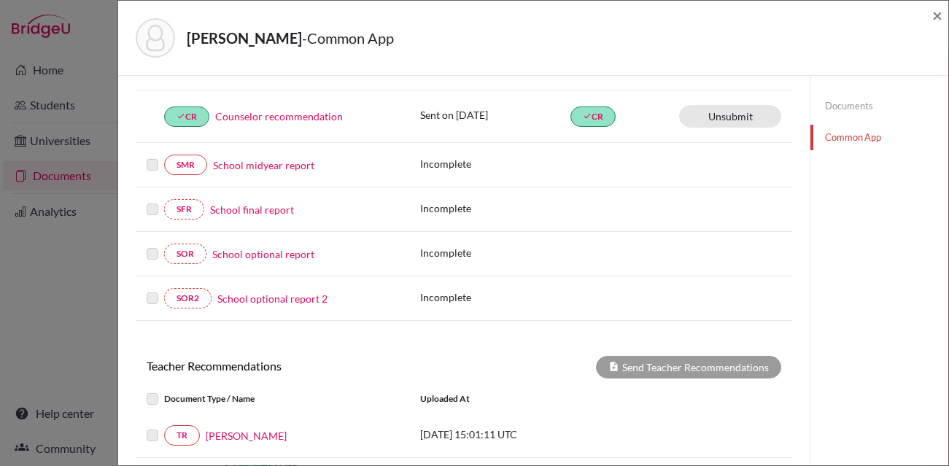
scroll to position [451, 0]
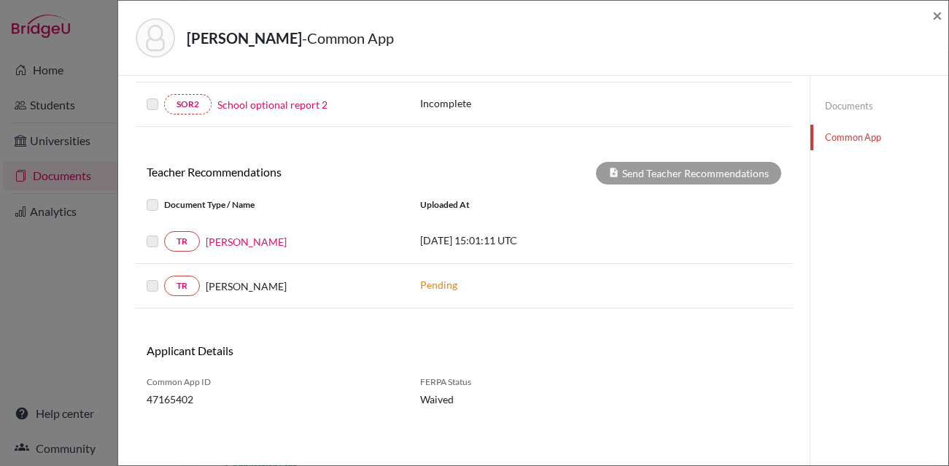
click at [164, 233] on label at bounding box center [164, 233] width 0 height 0
click at [164, 196] on label at bounding box center [164, 196] width 0 height 0
click at [164, 233] on label at bounding box center [164, 233] width 0 height 0
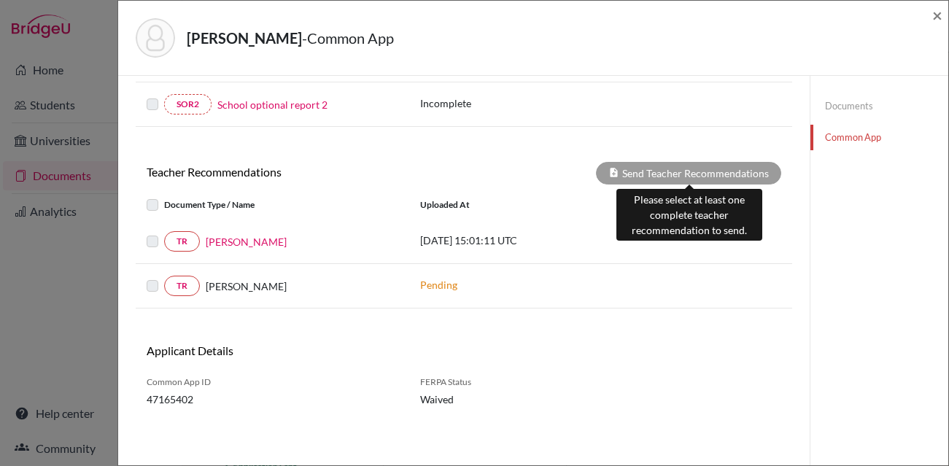
click at [671, 175] on div "Send Teacher Recommendations" at bounding box center [688, 173] width 185 height 23
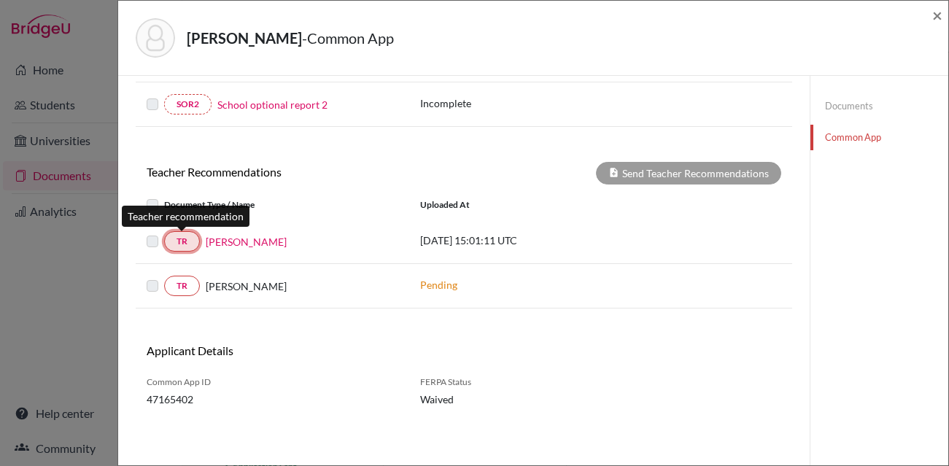
click at [188, 239] on link "TR" at bounding box center [182, 241] width 36 height 20
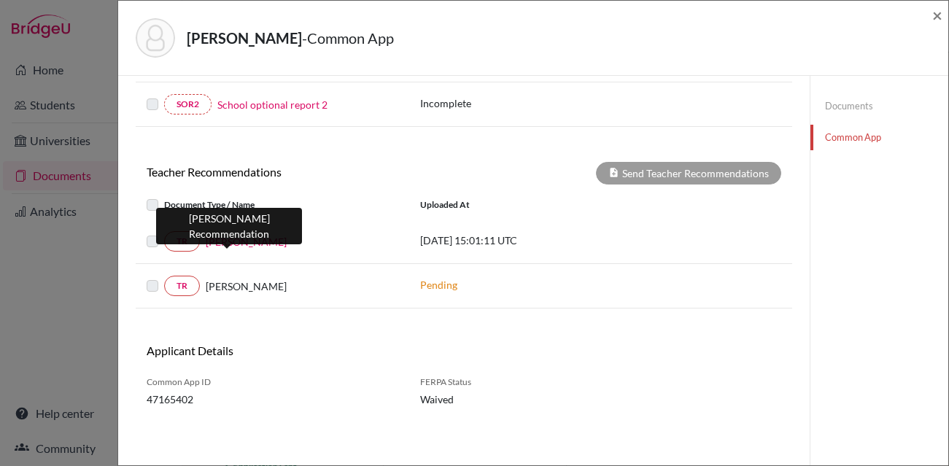
click at [219, 240] on link "Jill Vincik" at bounding box center [246, 241] width 81 height 15
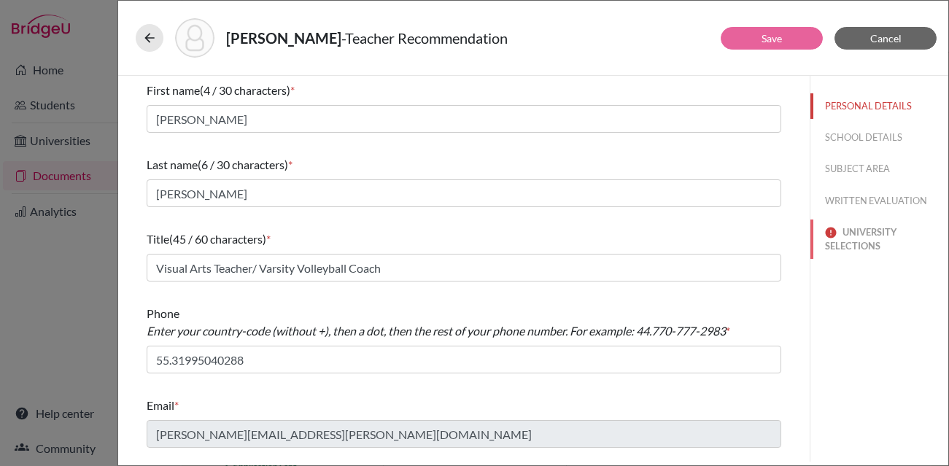
click at [862, 242] on button "UNIVERSITY SELECTIONS" at bounding box center [880, 239] width 138 height 39
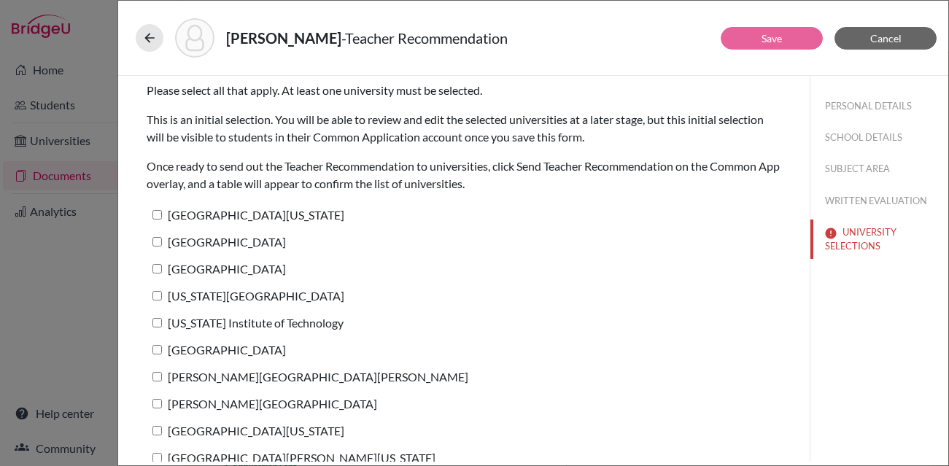
click at [158, 212] on input "University of Virginia" at bounding box center [156, 214] width 9 height 9
checkbox input "true"
click at [749, 37] on button "Save" at bounding box center [772, 38] width 102 height 23
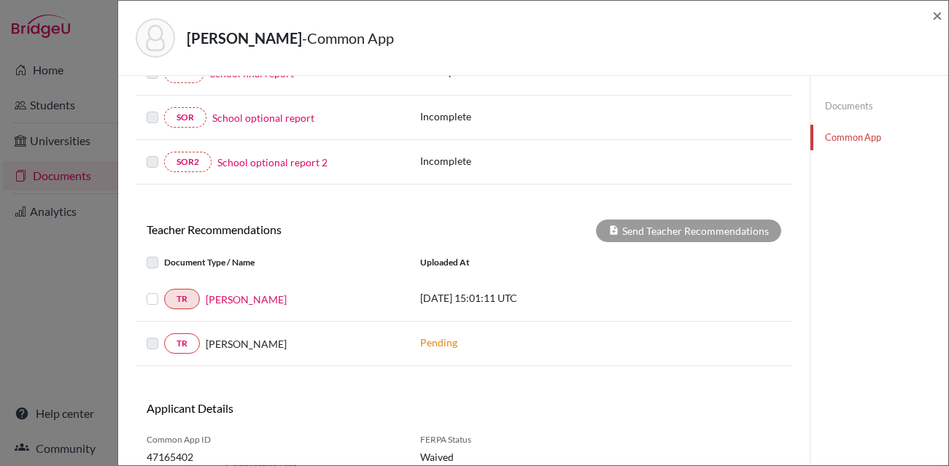
scroll to position [451, 0]
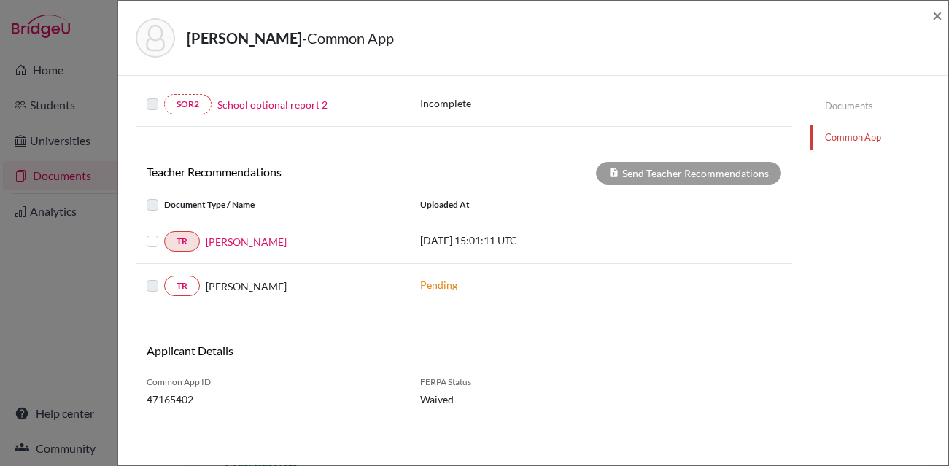
click at [164, 233] on label at bounding box center [164, 233] width 0 height 0
click at [0, 0] on input "checkbox" at bounding box center [0, 0] width 0 height 0
click at [635, 176] on button "Send Teacher Recommendations" at bounding box center [688, 173] width 185 height 23
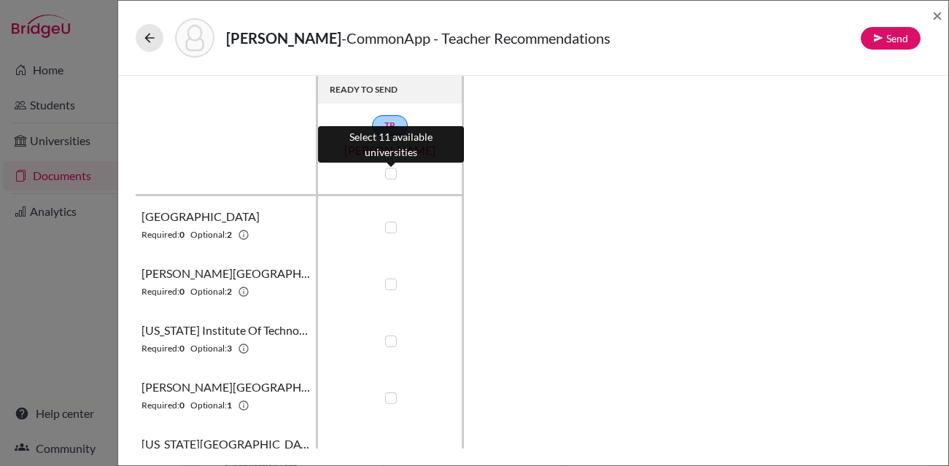
click at [394, 170] on label at bounding box center [391, 174] width 12 height 12
click at [393, 170] on input "checkbox" at bounding box center [388, 172] width 12 height 15
checkbox input "true"
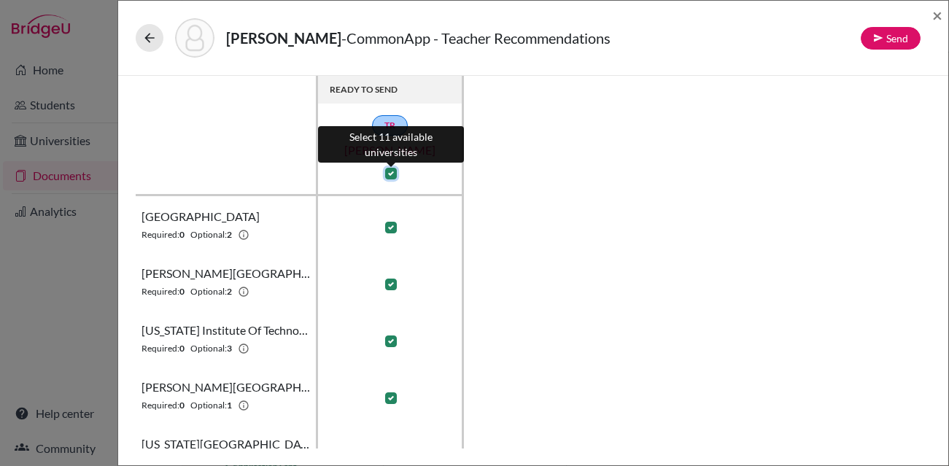
checkbox input "true"
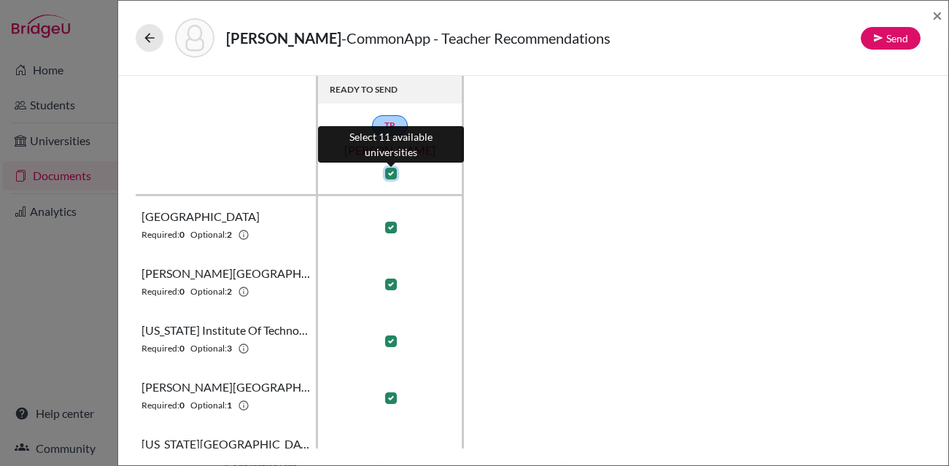
checkbox input "true"
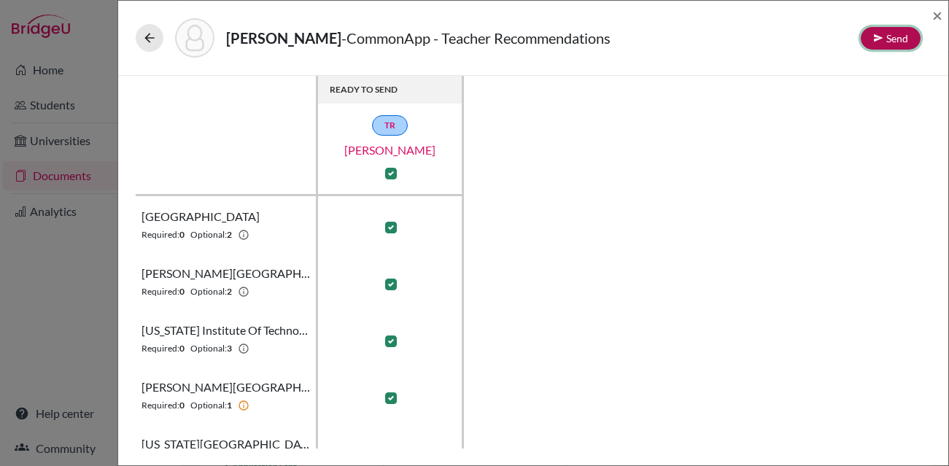
click at [901, 31] on button "Send" at bounding box center [891, 38] width 60 height 23
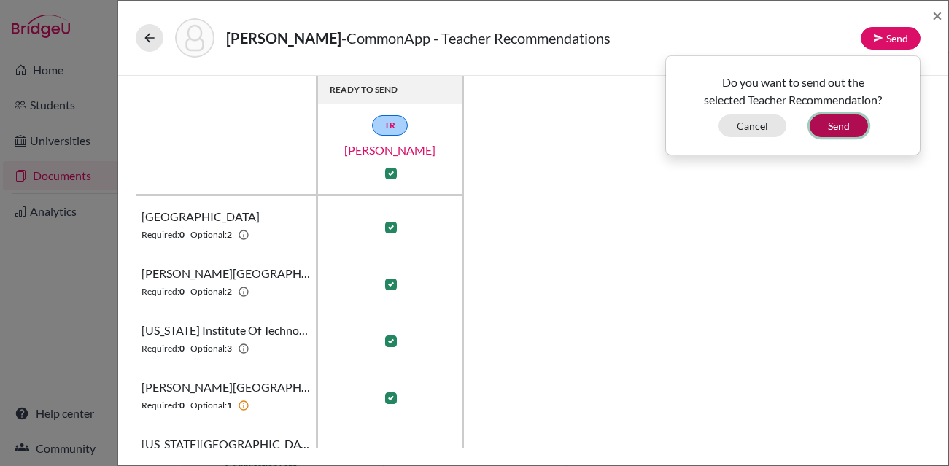
click at [832, 121] on button "Send" at bounding box center [839, 126] width 58 height 23
checkbox input "false"
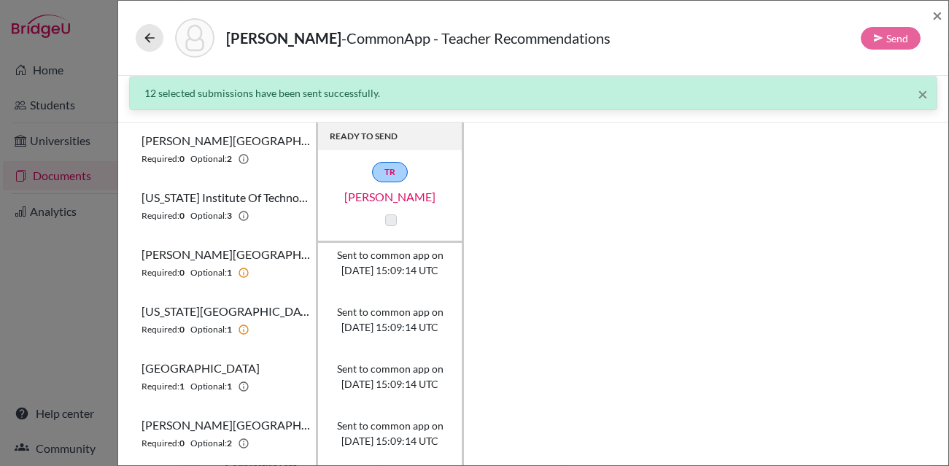
scroll to position [544, 0]
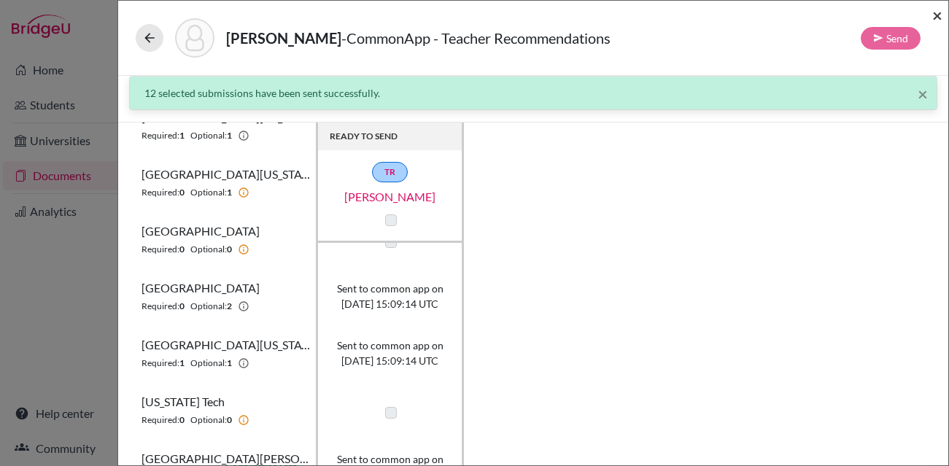
click at [935, 17] on span "×" at bounding box center [937, 14] width 10 height 21
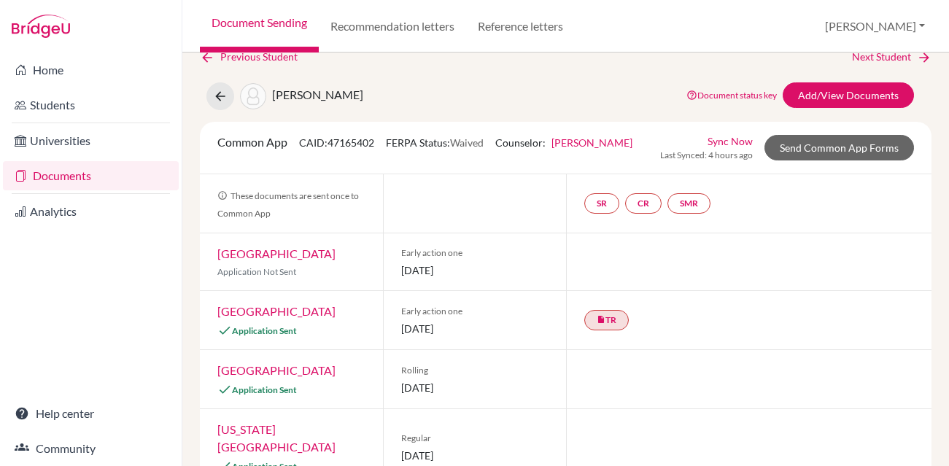
click at [244, 19] on link "Document Sending" at bounding box center [259, 26] width 119 height 53
